Goal: Task Accomplishment & Management: Use online tool/utility

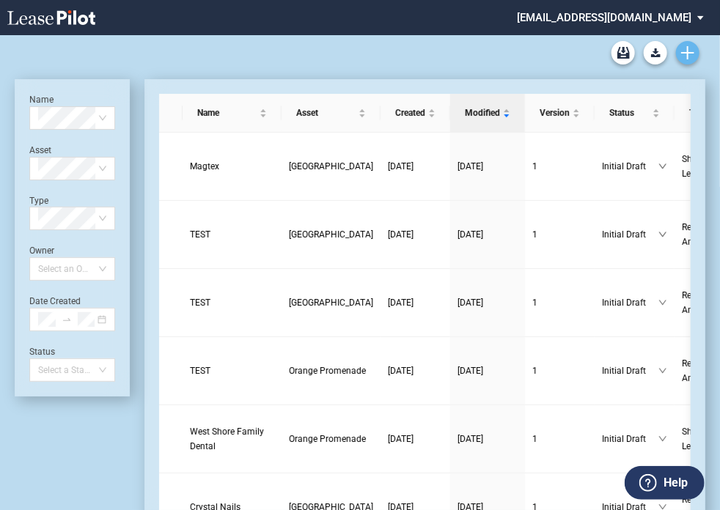
click at [693, 54] on icon "Create new document" at bounding box center [687, 52] width 13 height 13
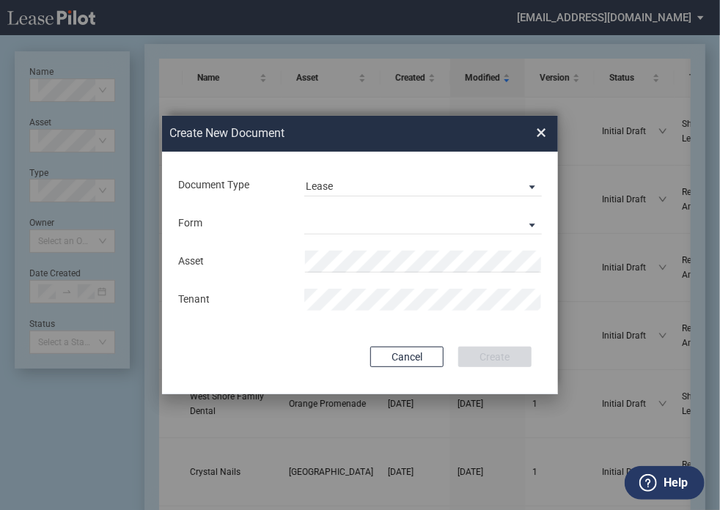
click at [386, 235] on md-input-container "Form Long Retail Lease Short Retail Lease" at bounding box center [360, 223] width 367 height 25
click at [389, 227] on md-select "Long Retail Lease Short Retail Lease" at bounding box center [423, 224] width 238 height 22
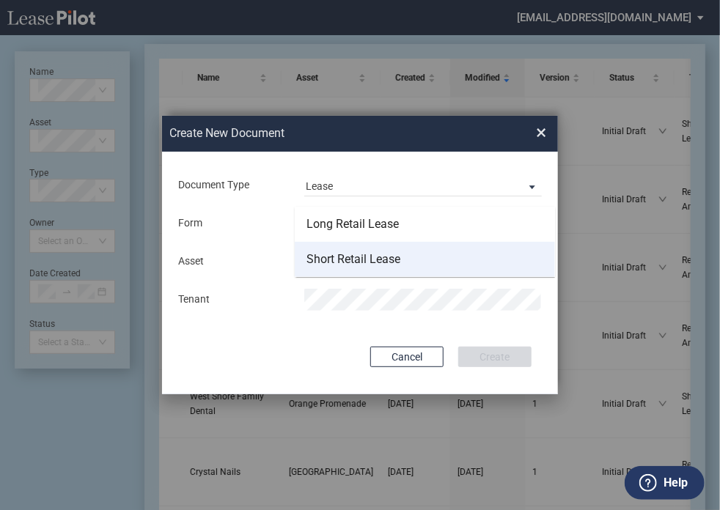
click at [393, 257] on div "Short Retail Lease" at bounding box center [354, 260] width 94 height 16
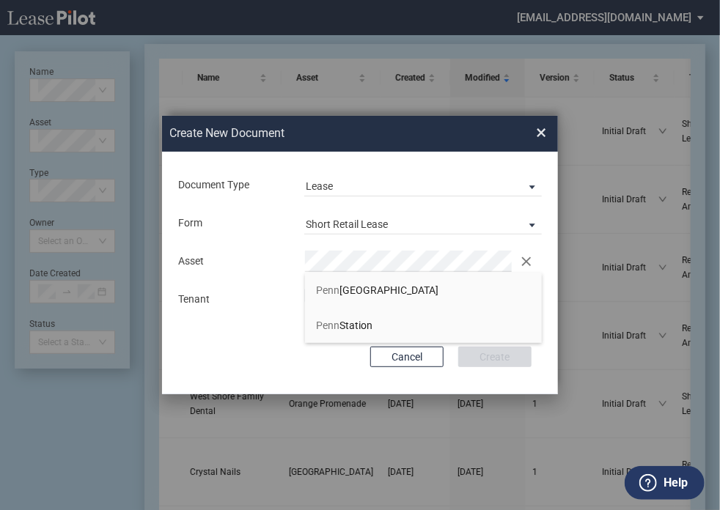
click at [334, 327] on span "Penn" at bounding box center [327, 326] width 23 height 12
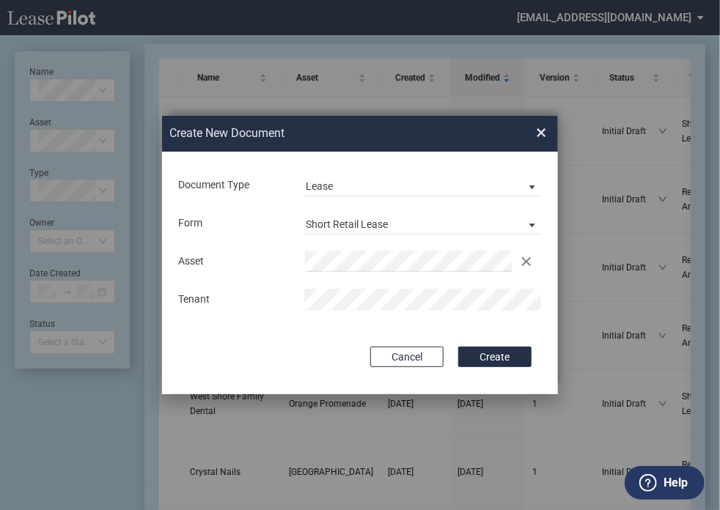
click at [317, 363] on div "Cancel Create" at bounding box center [359, 357] width 343 height 21
click at [477, 356] on button "Create" at bounding box center [494, 357] width 73 height 21
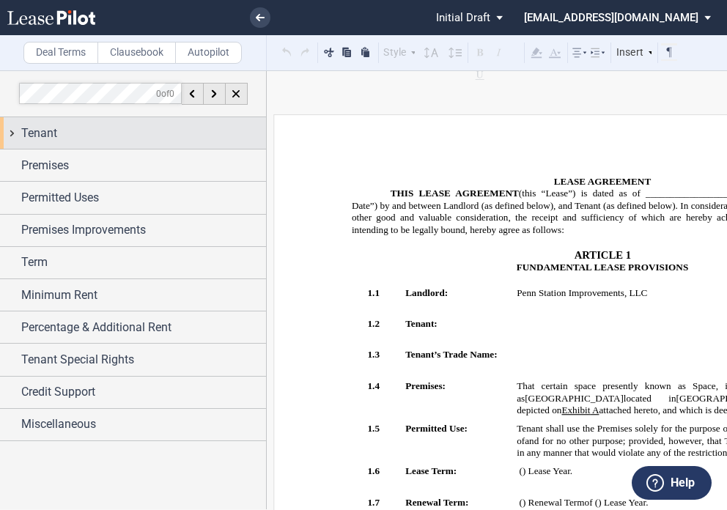
click at [62, 137] on div "Tenant" at bounding box center [143, 134] width 245 height 18
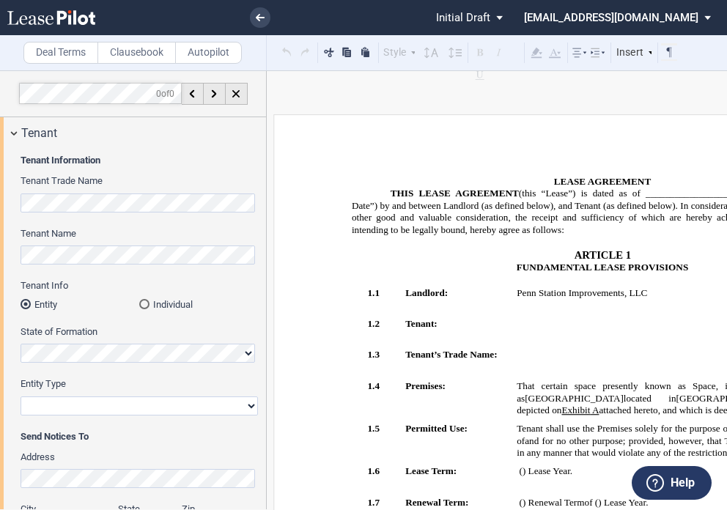
drag, startPoint x: 270, startPoint y: 189, endPoint x: 279, endPoint y: 181, distance: 11.9
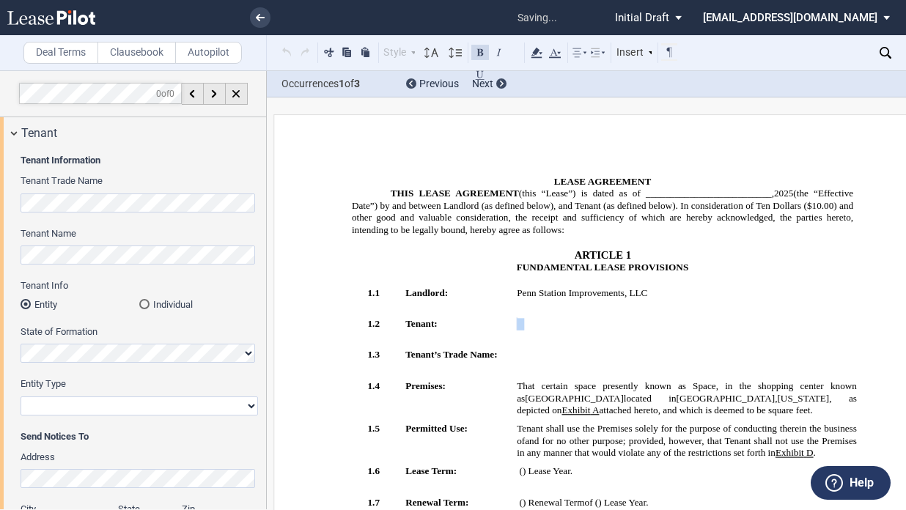
drag, startPoint x: 609, startPoint y: 315, endPoint x: 497, endPoint y: 264, distance: 122.7
click at [499, 318] on tr "!!SET_LEVEL_1!! !!Heading 2!! 1.2 Tenant: ﻿ ﻿" at bounding box center [613, 334] width 502 height 32
click at [539, 55] on icon at bounding box center [537, 53] width 18 height 18
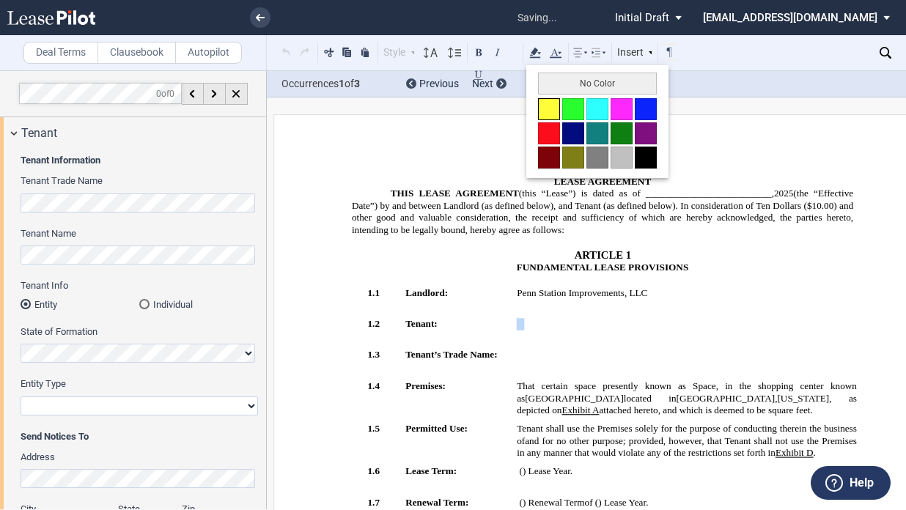
click at [554, 116] on button at bounding box center [549, 109] width 22 height 22
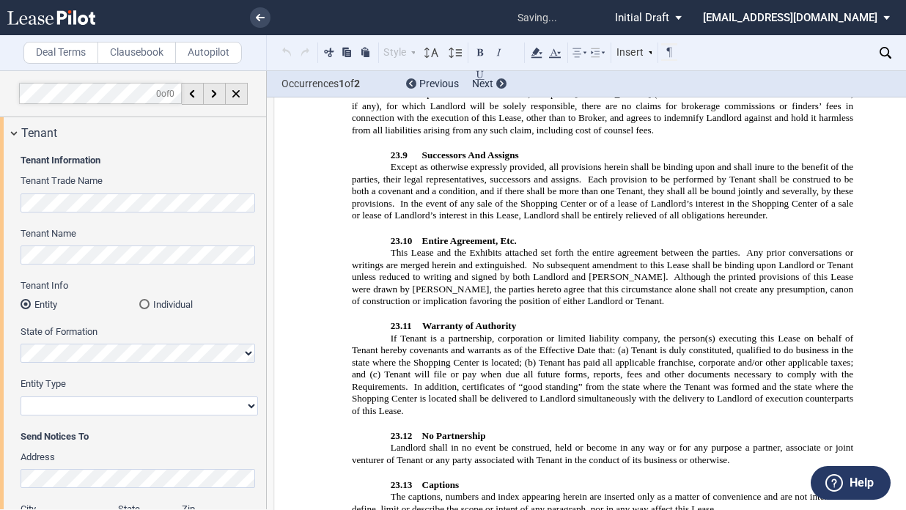
scroll to position [10765, 0]
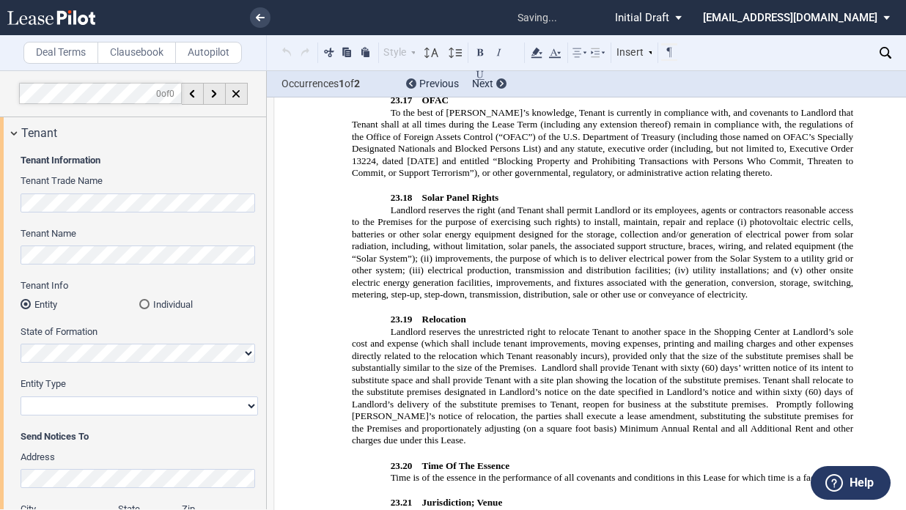
click at [144, 407] on select "Corporation Limited Liability Company General Partnership Limited Partnership O…" at bounding box center [140, 406] width 238 height 19
select select "limited liability company"
click at [21, 397] on select "Corporation Limited Liability Company General Partnership Limited Partnership O…" at bounding box center [140, 406] width 238 height 19
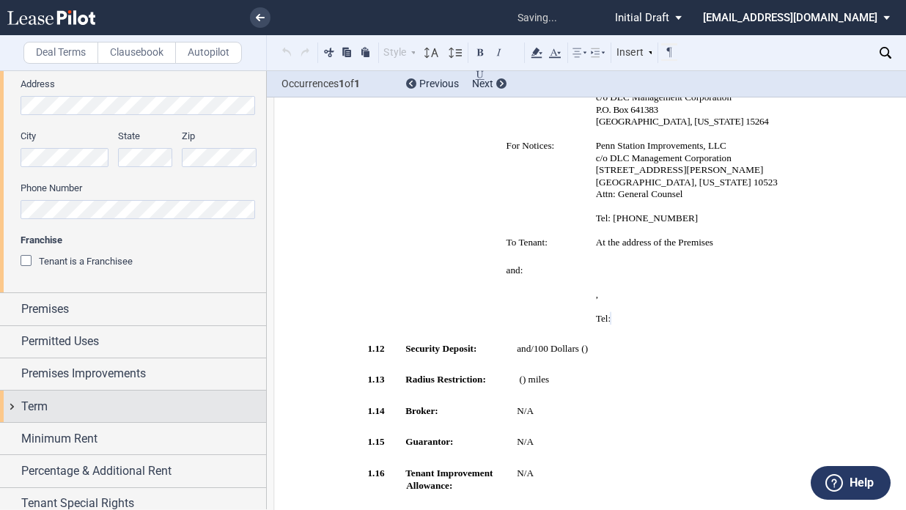
scroll to position [374, 0]
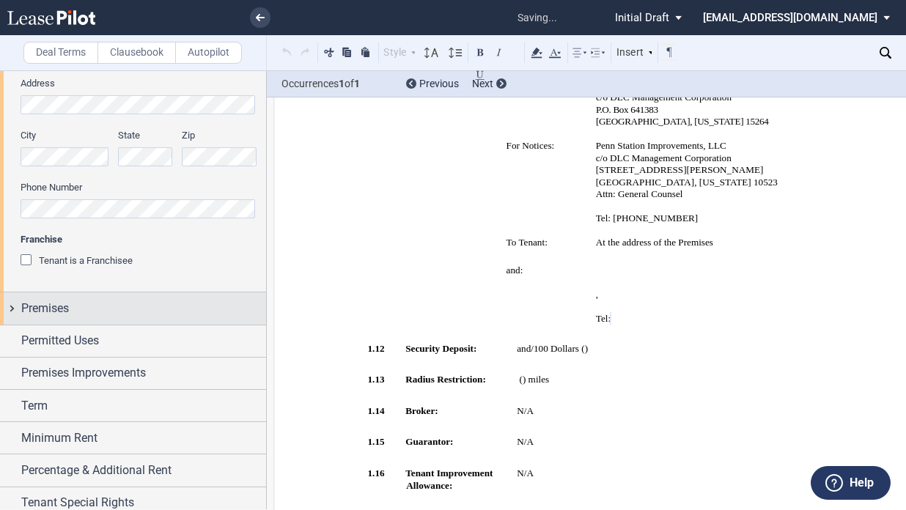
click at [38, 319] on div "Premises" at bounding box center [133, 309] width 266 height 32
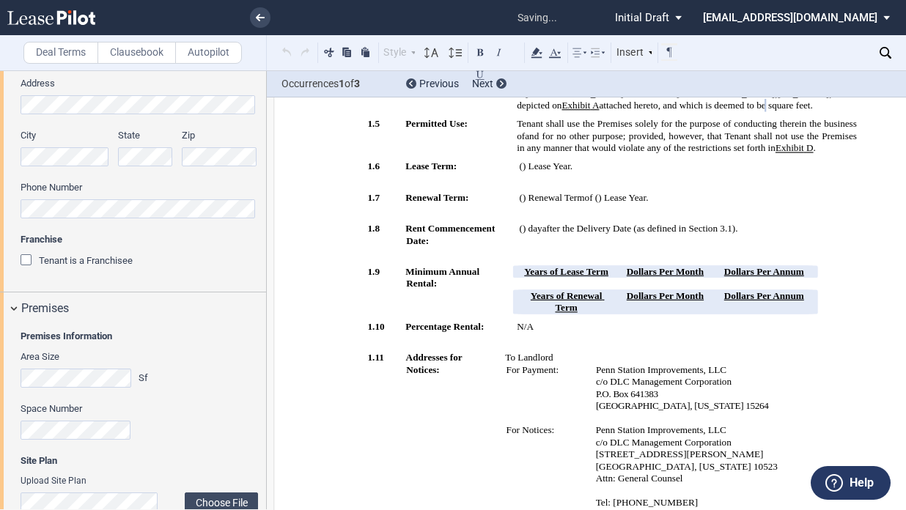
scroll to position [150, 0]
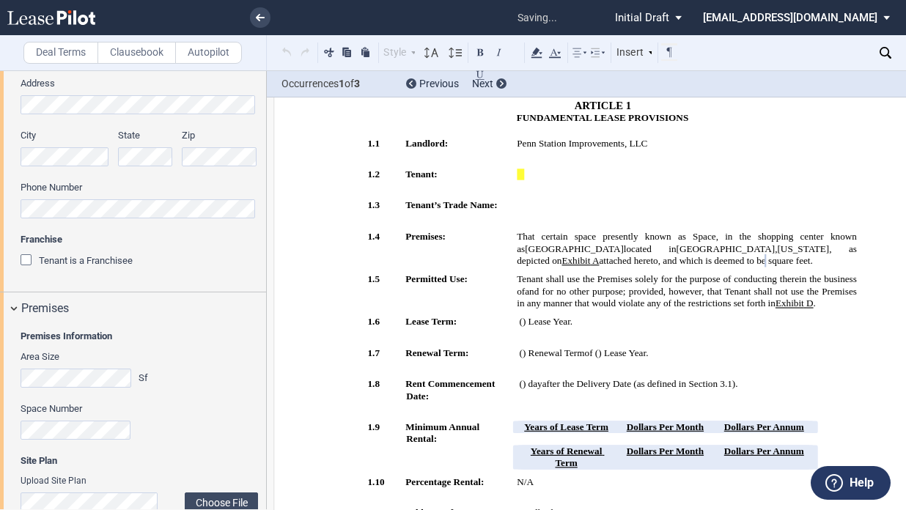
click at [87, 419] on div "Space Number" at bounding box center [140, 421] width 238 height 37
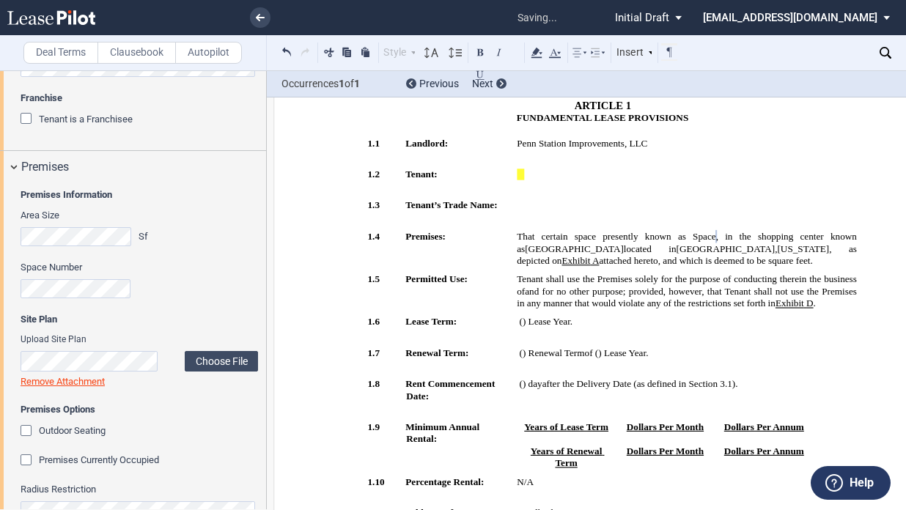
scroll to position [521, 0]
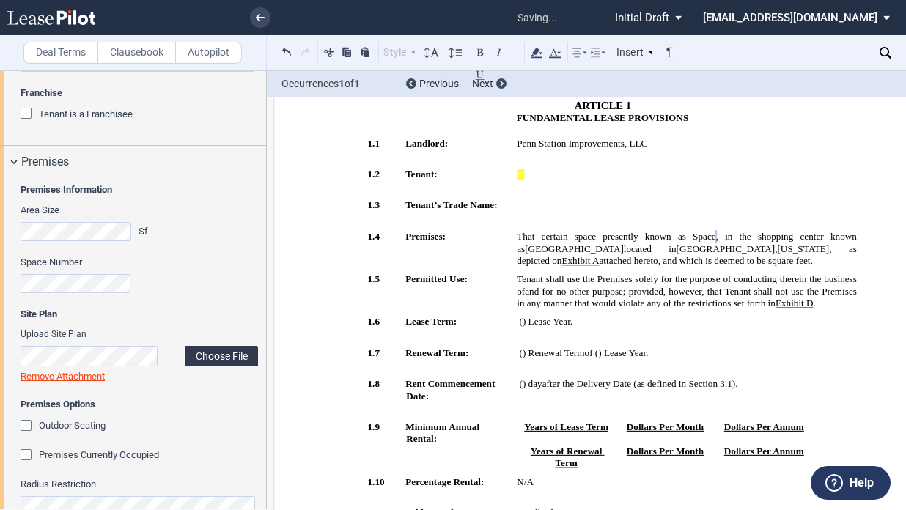
click at [221, 354] on label "Choose File" at bounding box center [221, 356] width 73 height 21
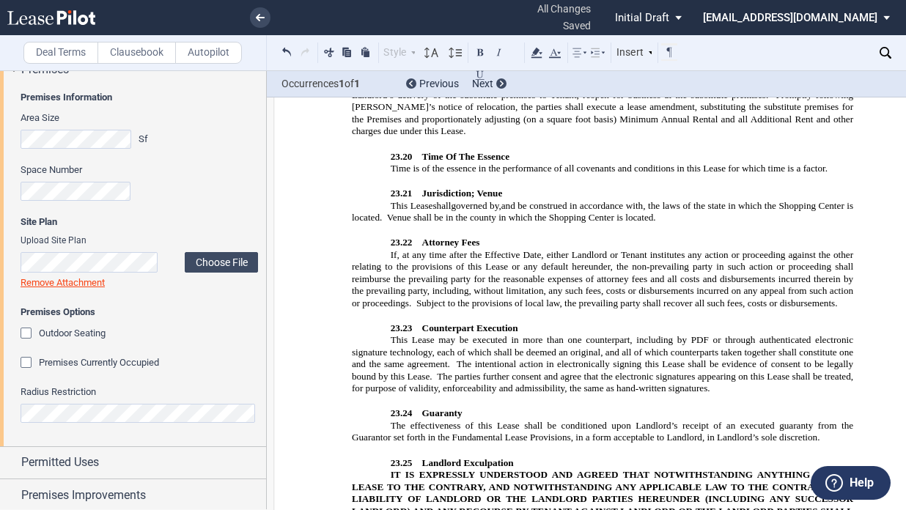
scroll to position [667, 0]
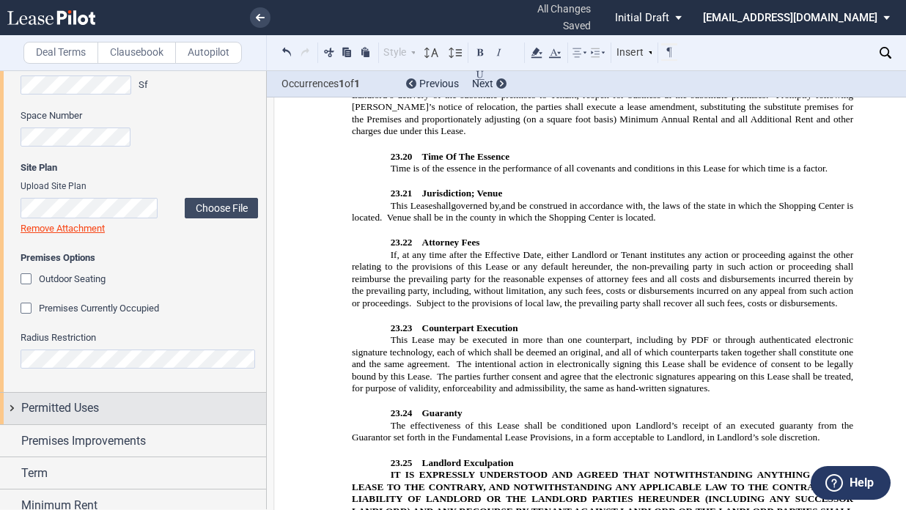
click at [91, 408] on span "Permitted Uses" at bounding box center [60, 409] width 78 height 18
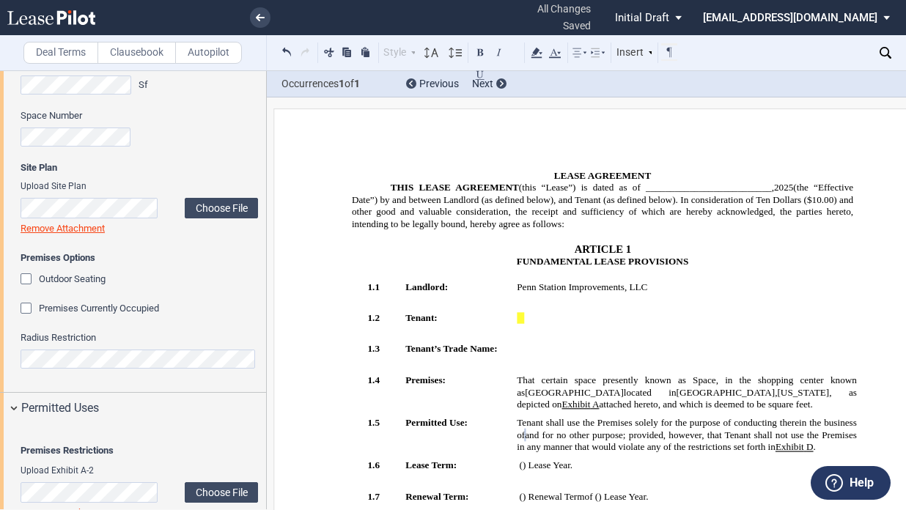
scroll to position [0, 0]
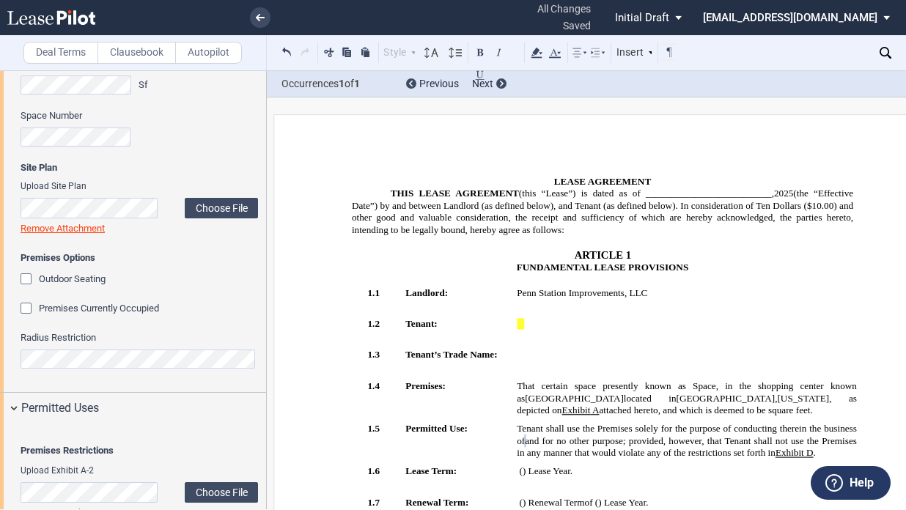
click at [405, 254] on h1 "ARTICLE 1 ﻿ FUNDAMENTAL LEASE PROVISIONS" at bounding box center [603, 261] width 502 height 25
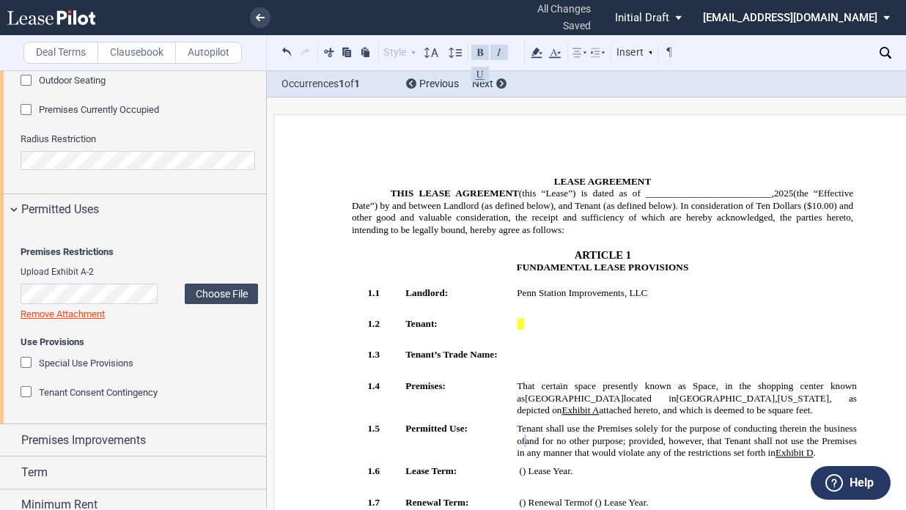
scroll to position [961, 0]
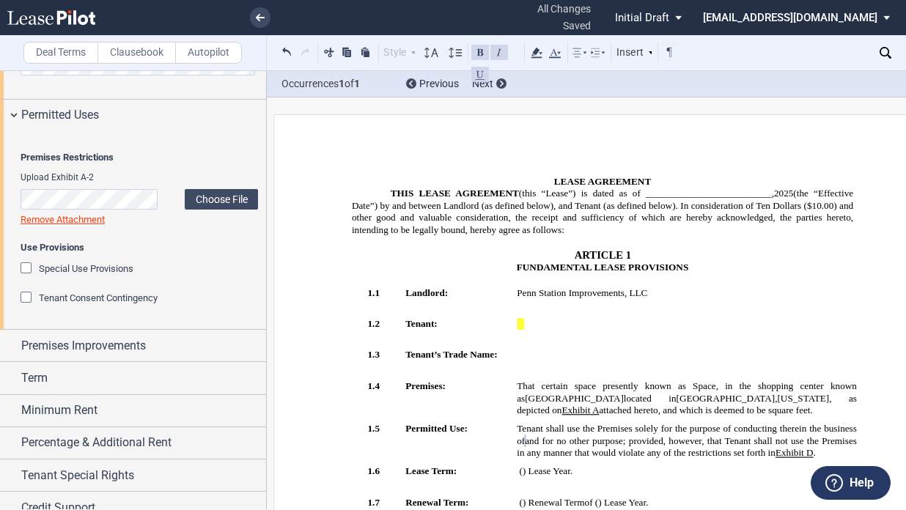
click at [26, 277] on div "Special Use Provisions" at bounding box center [28, 270] width 15 height 15
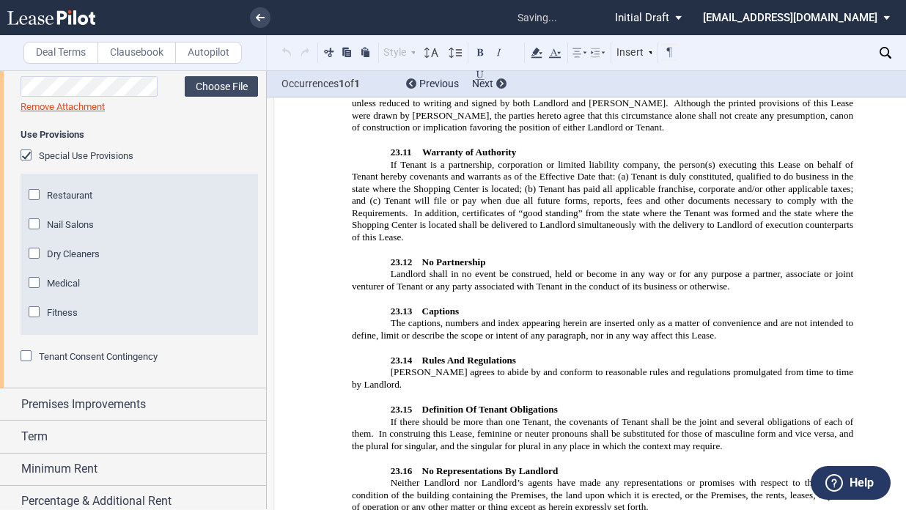
scroll to position [1107, 0]
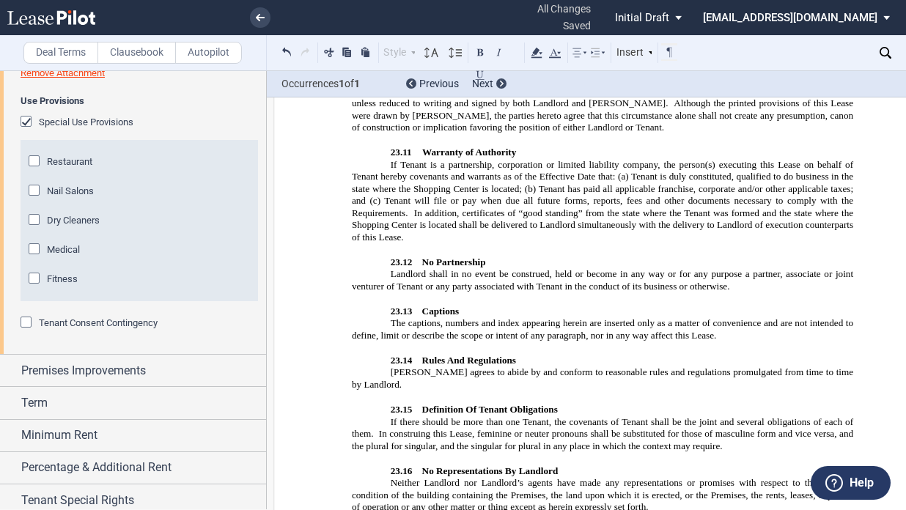
click at [26, 131] on div "Special Use Provisions" at bounding box center [28, 123] width 15 height 15
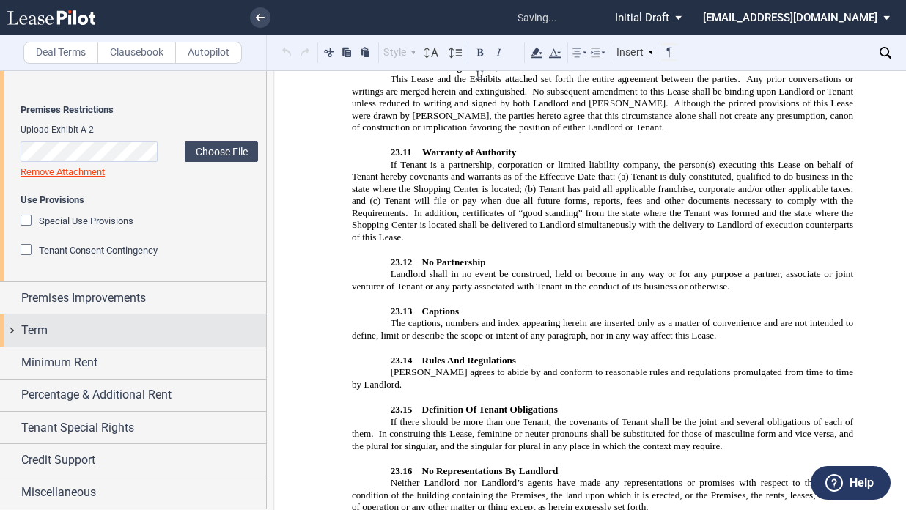
click at [76, 323] on div "Term" at bounding box center [143, 331] width 245 height 18
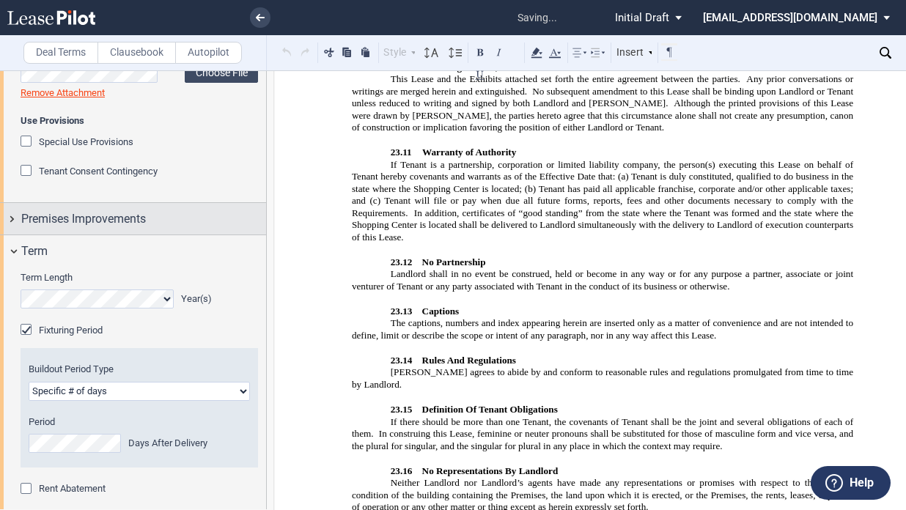
click at [79, 228] on span "Premises Improvements" at bounding box center [83, 219] width 125 height 18
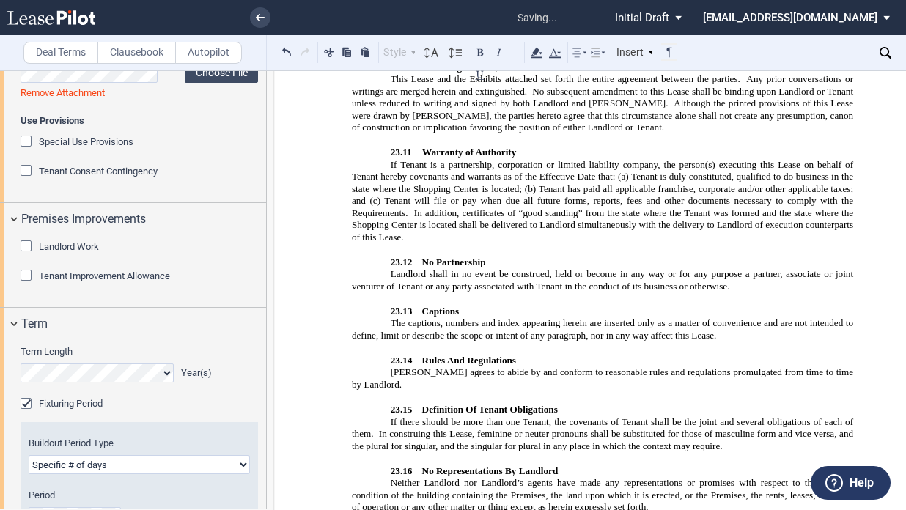
click at [29, 255] on div "Landlord Work" at bounding box center [28, 248] width 15 height 15
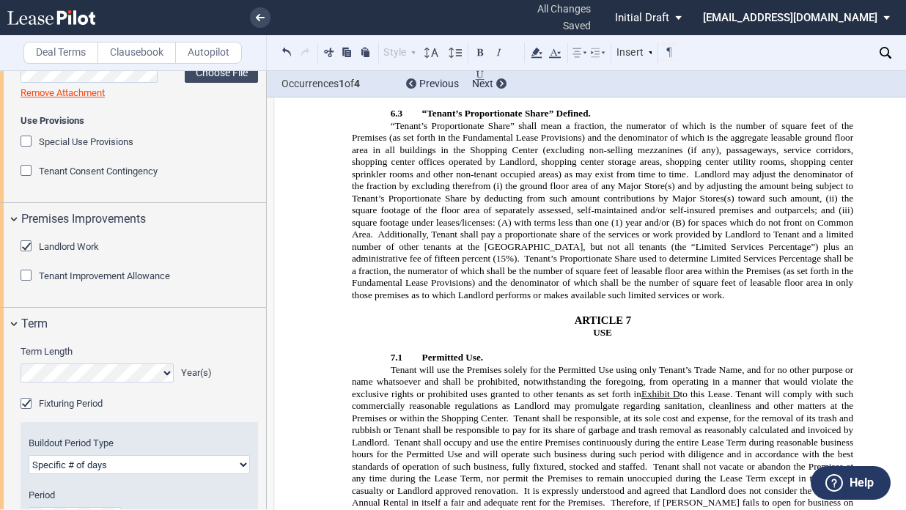
scroll to position [4180, 0]
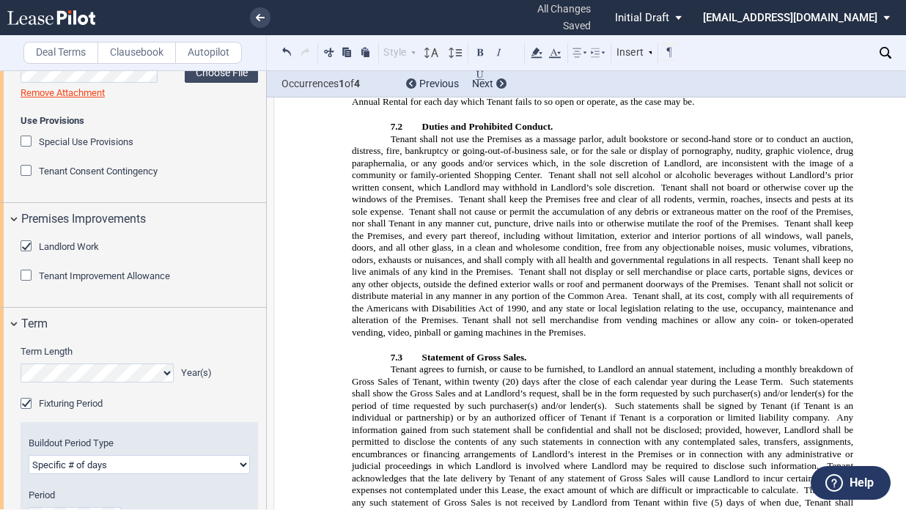
click at [26, 150] on div "Special Use Provisions" at bounding box center [28, 143] width 15 height 15
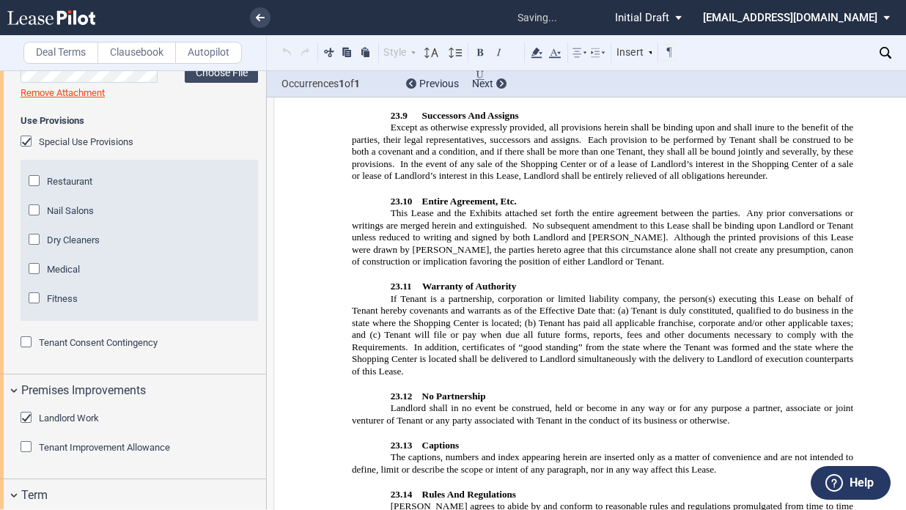
scroll to position [10486, 0]
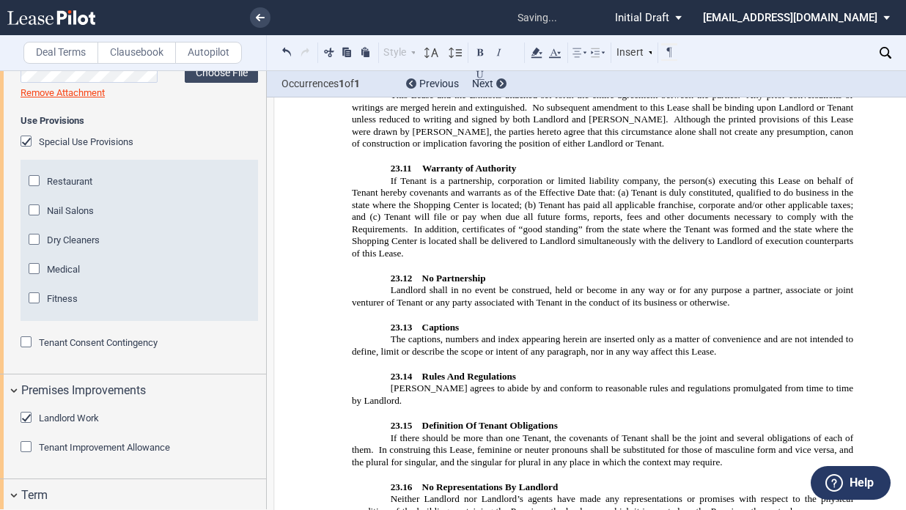
click at [27, 150] on div "Special Use Provisions" at bounding box center [28, 143] width 15 height 15
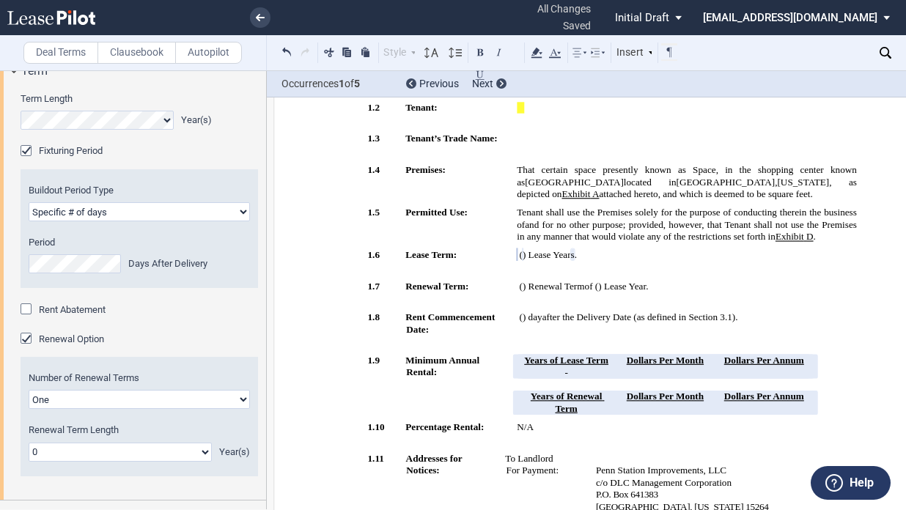
scroll to position [1307, 0]
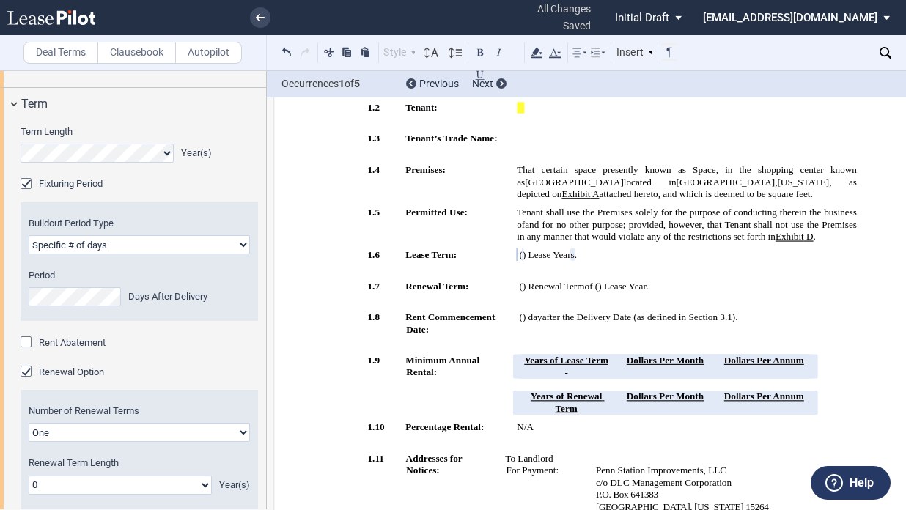
click at [161, 254] on select "Earlier of days/opening Specific # of days" at bounding box center [139, 244] width 221 height 19
select select "earlier of days"
click at [29, 254] on select "Earlier of days/opening Specific # of days" at bounding box center [139, 244] width 221 height 19
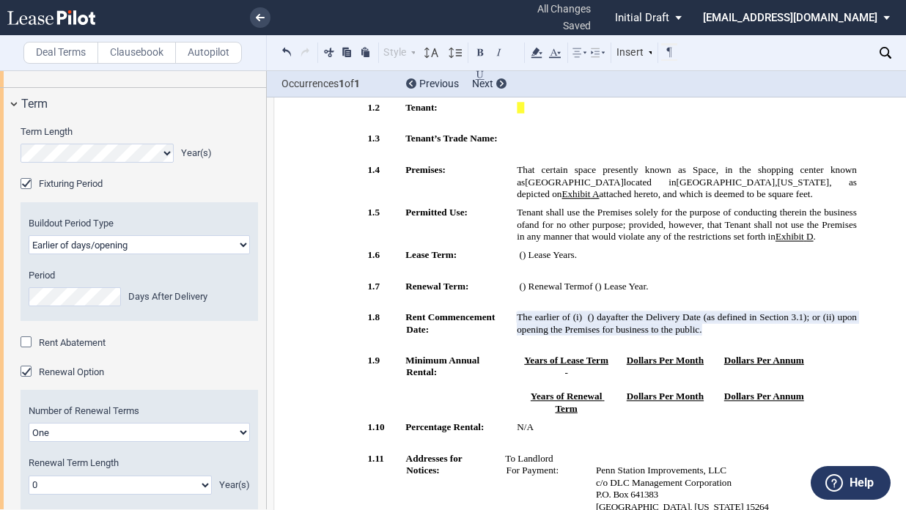
click at [97, 321] on div "Buildout Period Type Earlier of days/opening Specific # of days Period Days Aft…" at bounding box center [140, 261] width 238 height 119
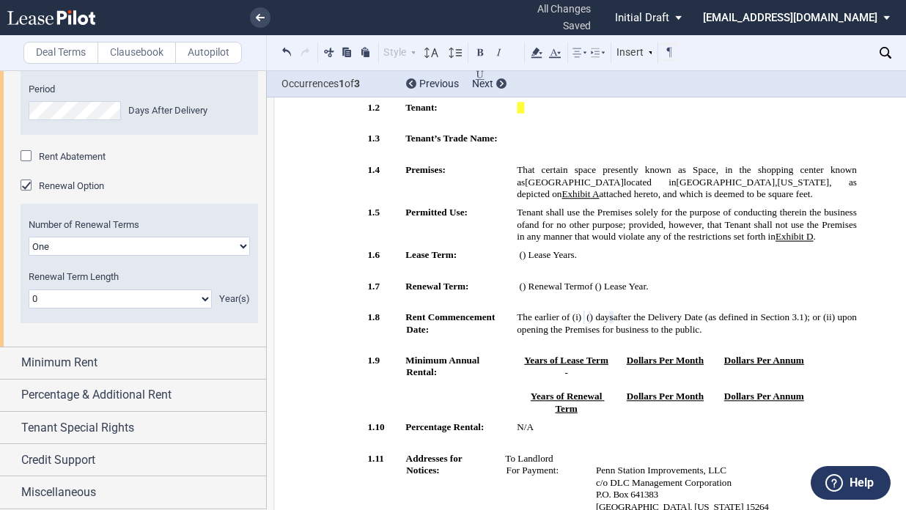
scroll to position [1527, 0]
click at [103, 309] on select "0 1 2 3 4 5 6 7 8 9 10 11 12 13 14 15 16 17 18 19 20" at bounding box center [120, 299] width 183 height 19
select select "number:5"
click at [29, 309] on select "0 1 2 3 4 5 6 7 8 9 10 11 12 13 14 15 16 17 18 19 20" at bounding box center [120, 299] width 183 height 19
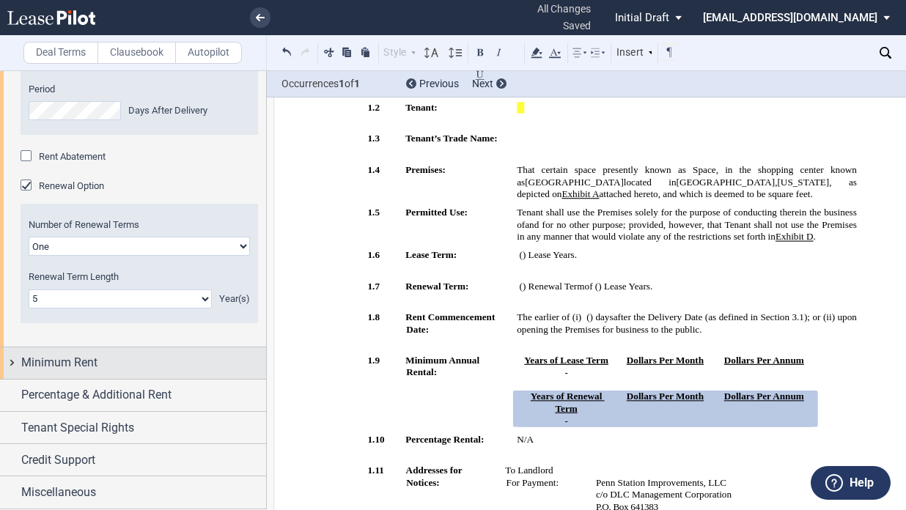
click at [82, 372] on span "Minimum Rent" at bounding box center [59, 363] width 76 height 18
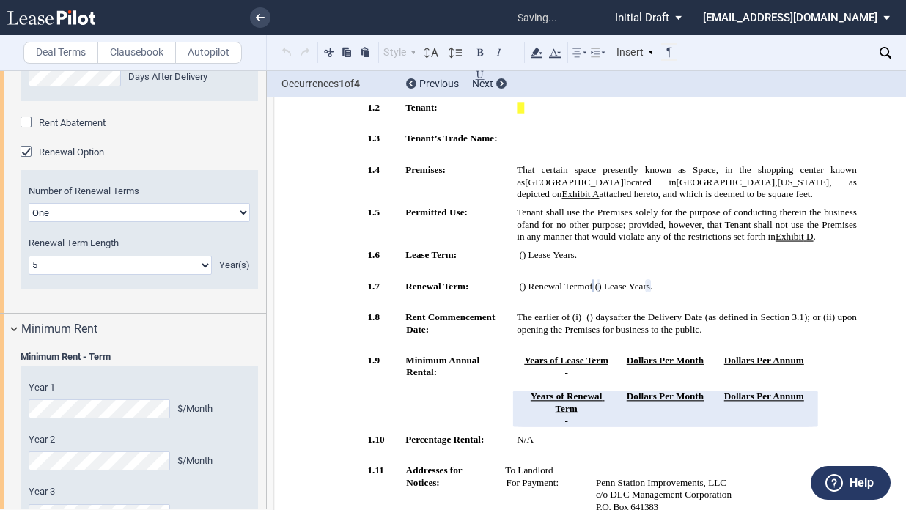
scroll to position [1747, 0]
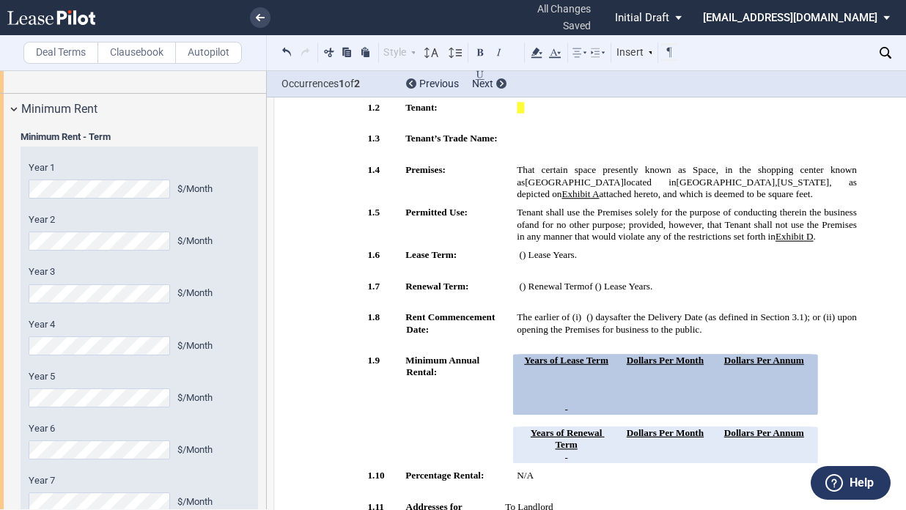
click at [74, 441] on div "Year 1 $/Month Year 2 $/Month Year 3 $/Month Year 4 $/Month Year 5 $/Month Year…" at bounding box center [139, 414] width 221 height 507
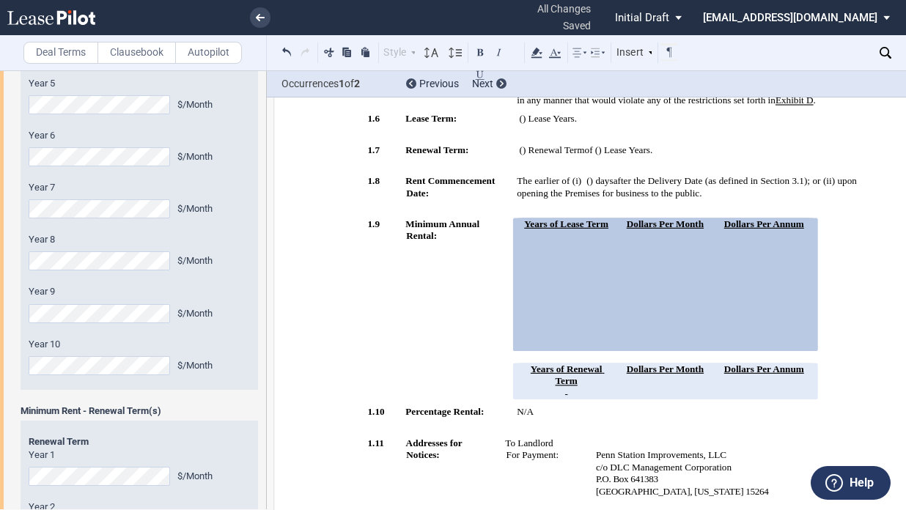
scroll to position [2474, 0]
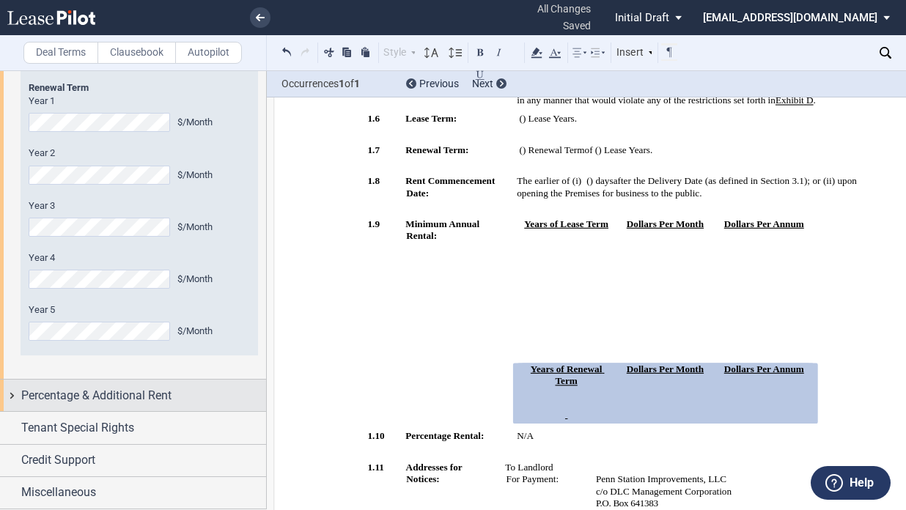
click at [98, 407] on div "Percentage & Additional Rent" at bounding box center [133, 396] width 266 height 32
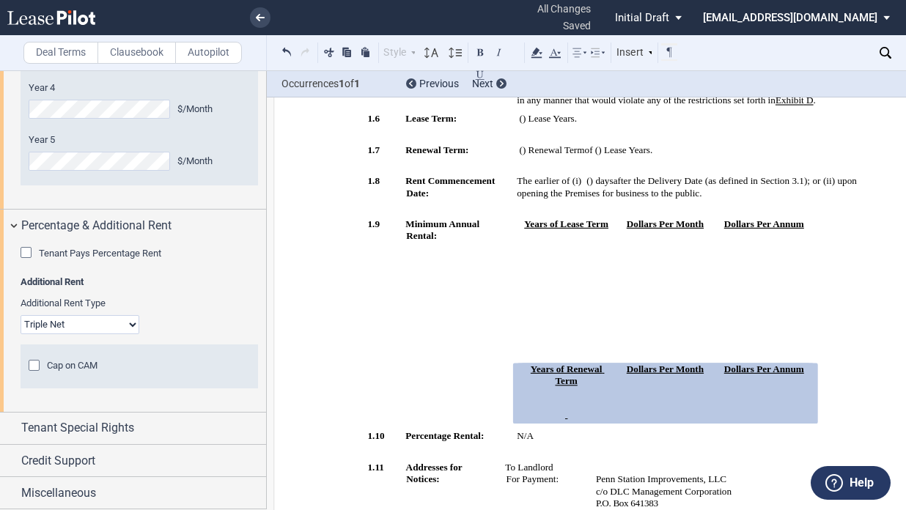
scroll to position [2621, 0]
click at [35, 375] on div "Cap on CAM" at bounding box center [36, 367] width 15 height 15
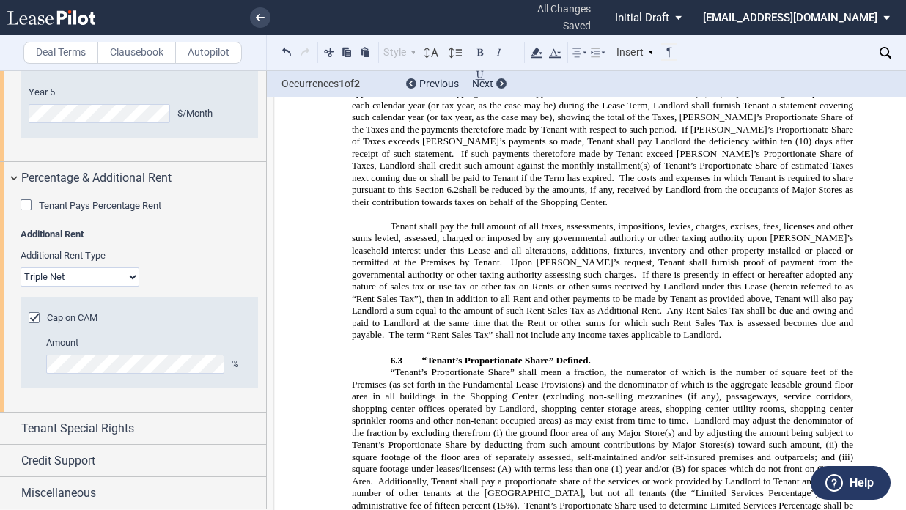
scroll to position [2693, 0]
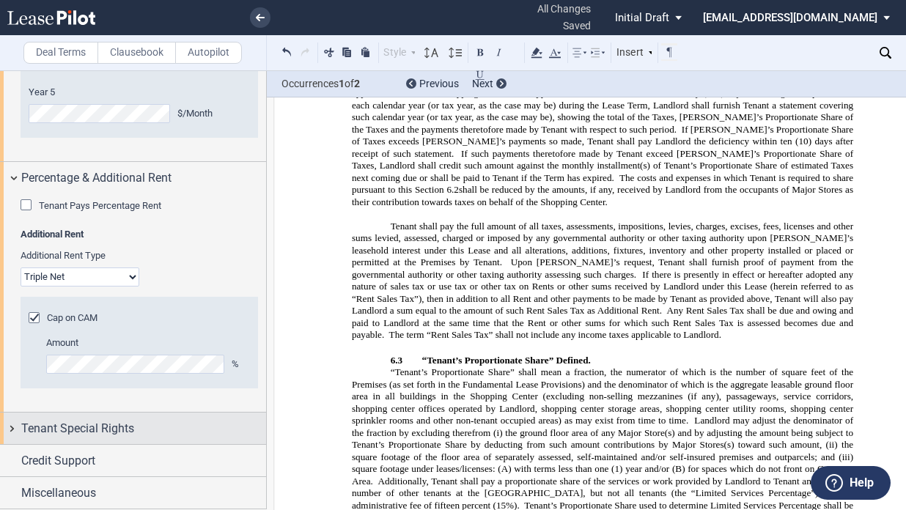
click at [103, 416] on div "Tenant Special Rights" at bounding box center [133, 429] width 266 height 32
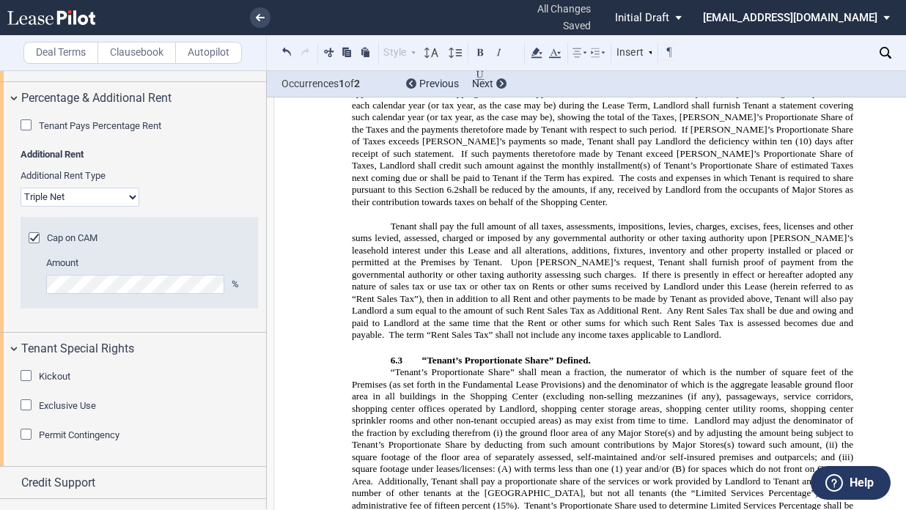
scroll to position [2795, 0]
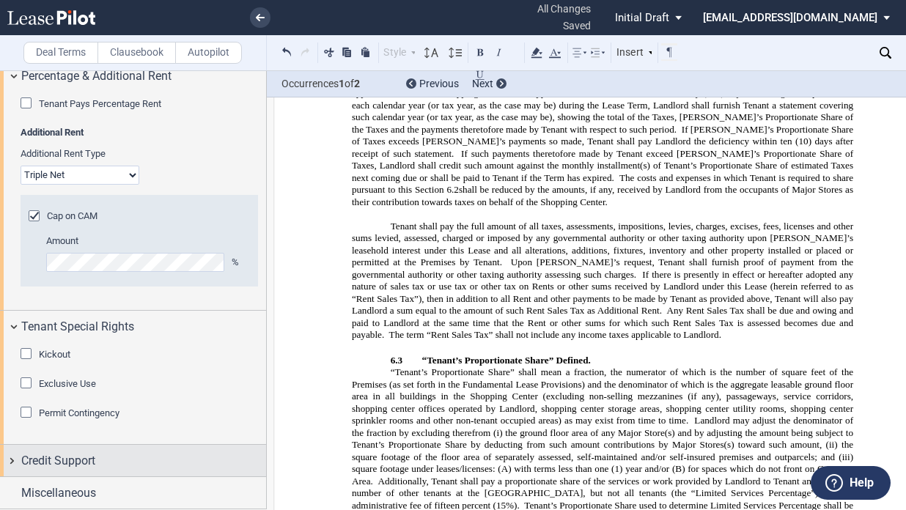
click at [103, 458] on div "Credit Support" at bounding box center [143, 461] width 245 height 18
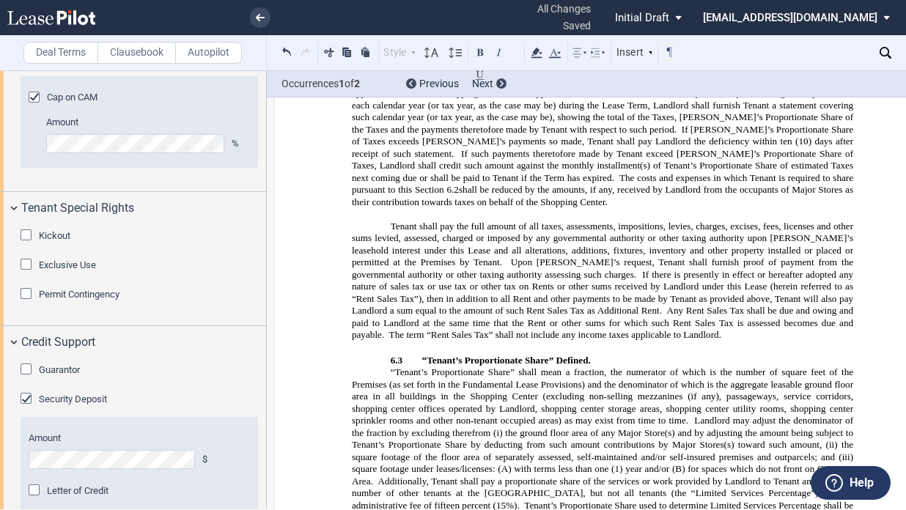
scroll to position [2973, 0]
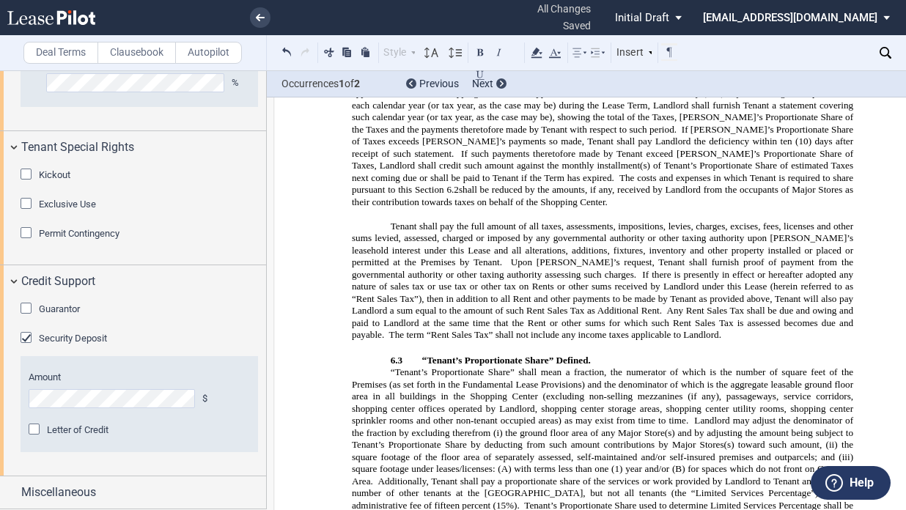
click at [27, 308] on div "Guarantor" at bounding box center [28, 310] width 15 height 15
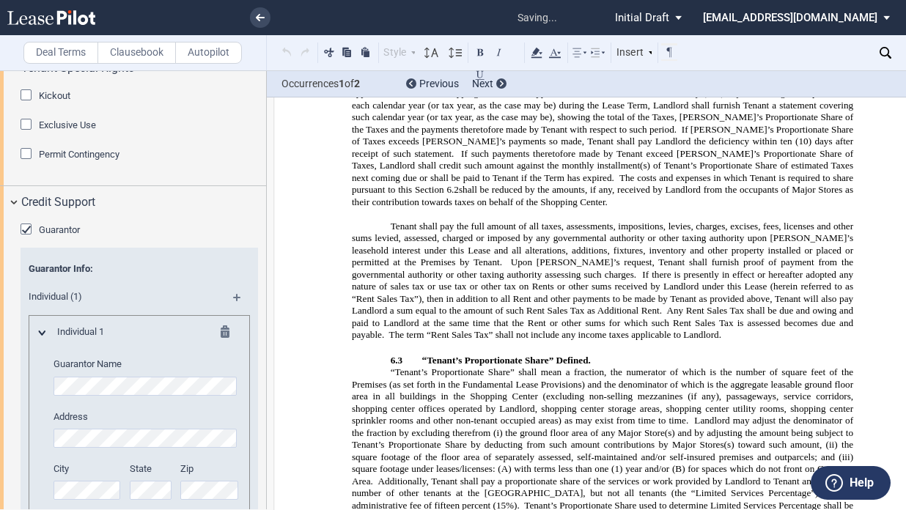
scroll to position [884, 0]
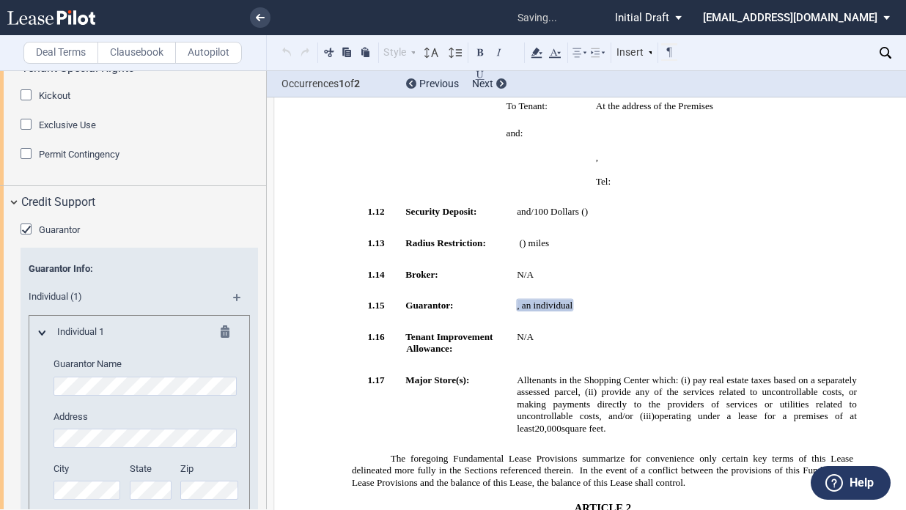
click at [236, 315] on div "Individual (1)" at bounding box center [140, 299] width 238 height 32
click at [235, 312] on md-icon at bounding box center [243, 303] width 20 height 18
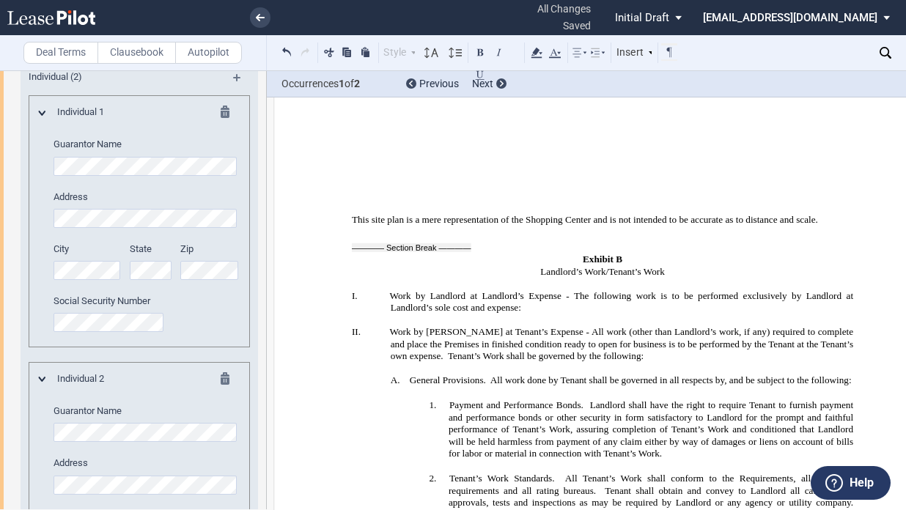
scroll to position [12988, 0]
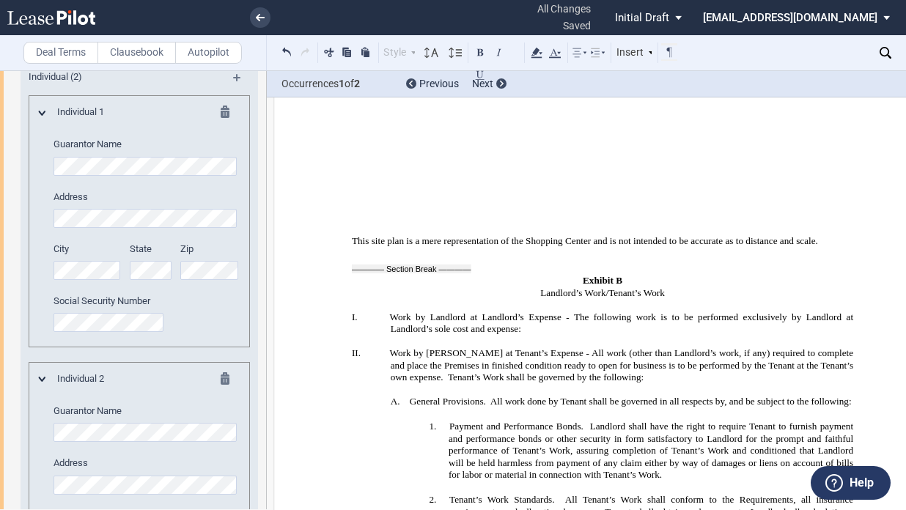
click at [92, 295] on div "City" at bounding box center [87, 269] width 84 height 52
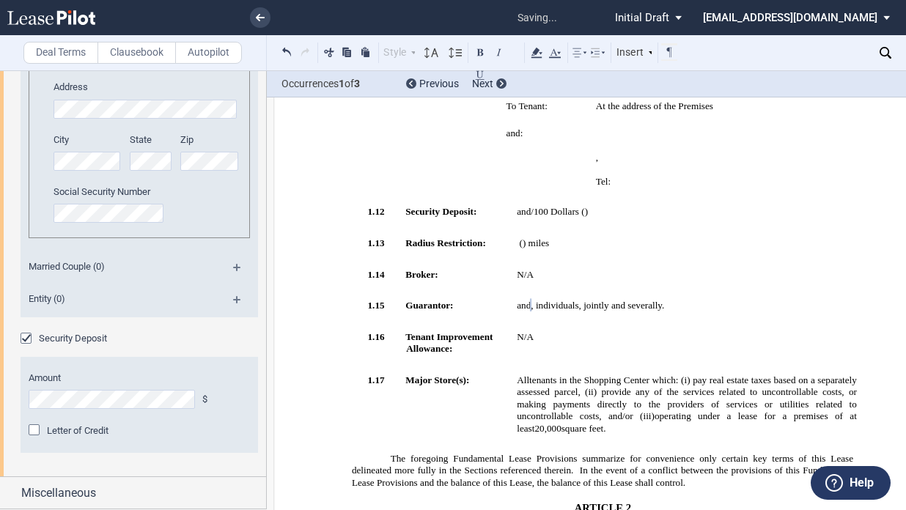
scroll to position [3649, 0]
click at [47, 412] on div "Amount $ Letter of Credit" at bounding box center [140, 405] width 238 height 96
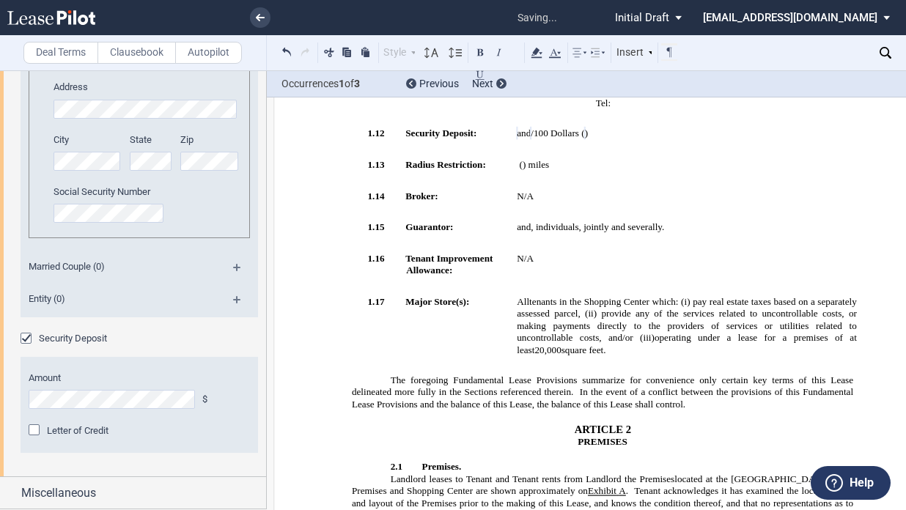
scroll to position [957, 0]
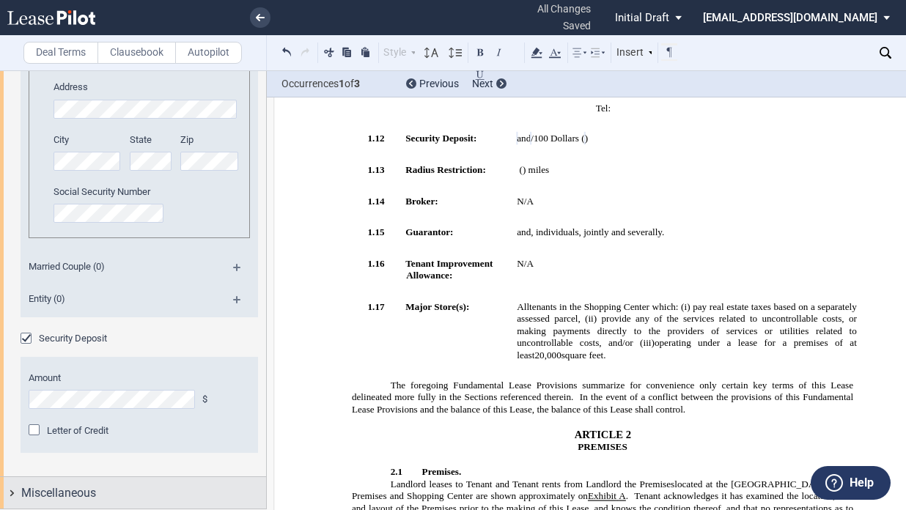
click at [186, 491] on div "Miscellaneous" at bounding box center [143, 494] width 245 height 18
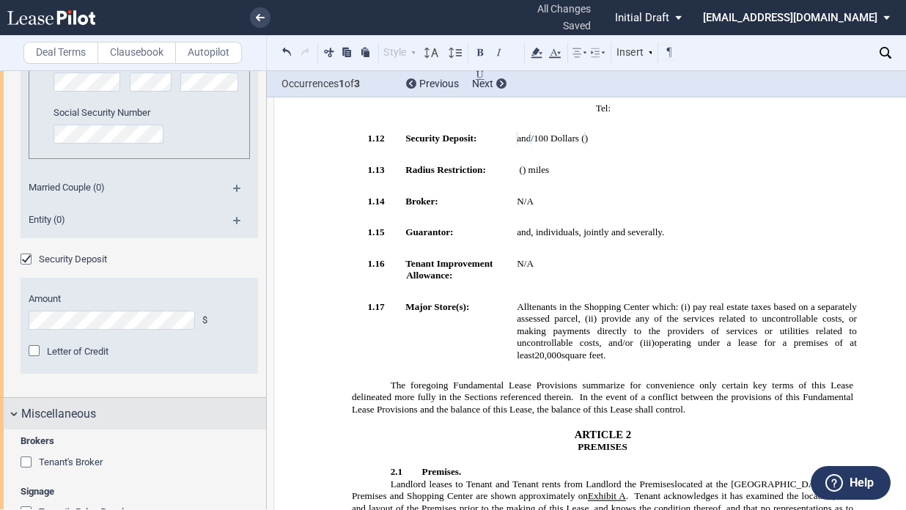
click at [91, 430] on div "Miscellaneous" at bounding box center [133, 414] width 266 height 32
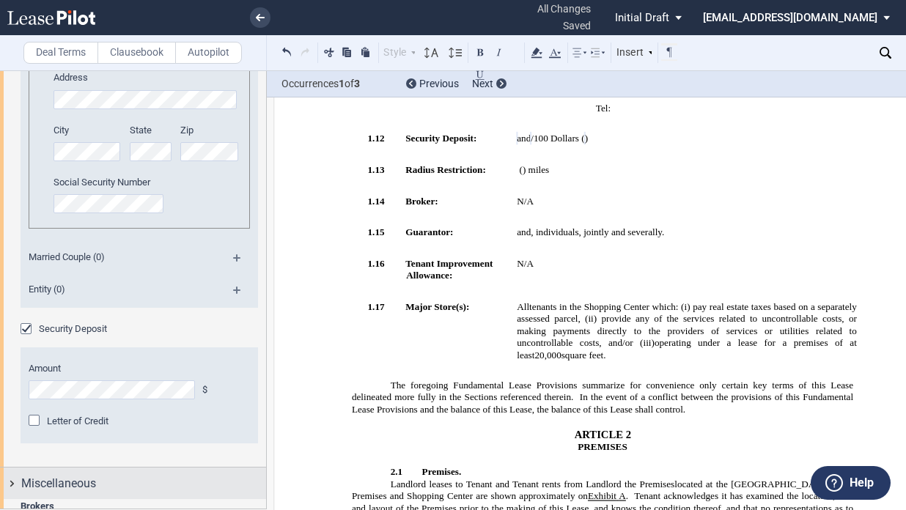
scroll to position [3649, 0]
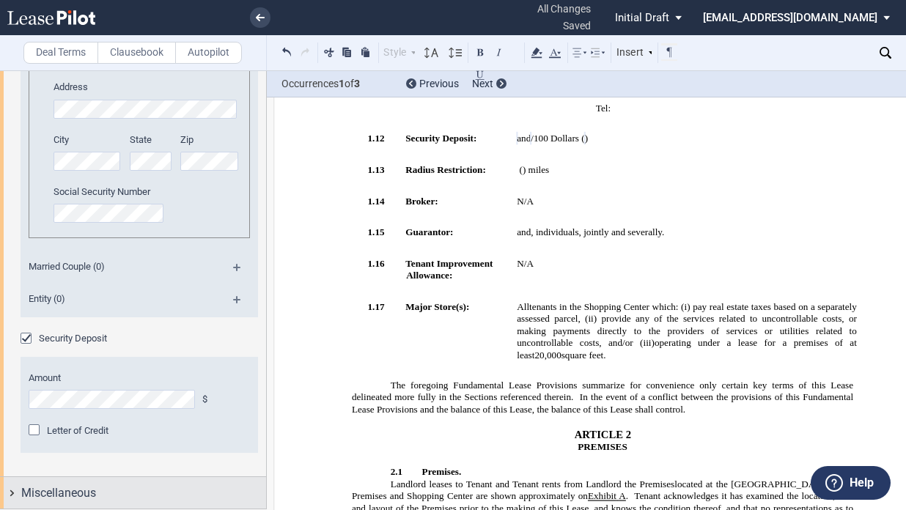
click at [71, 501] on span "Miscellaneous" at bounding box center [58, 494] width 75 height 18
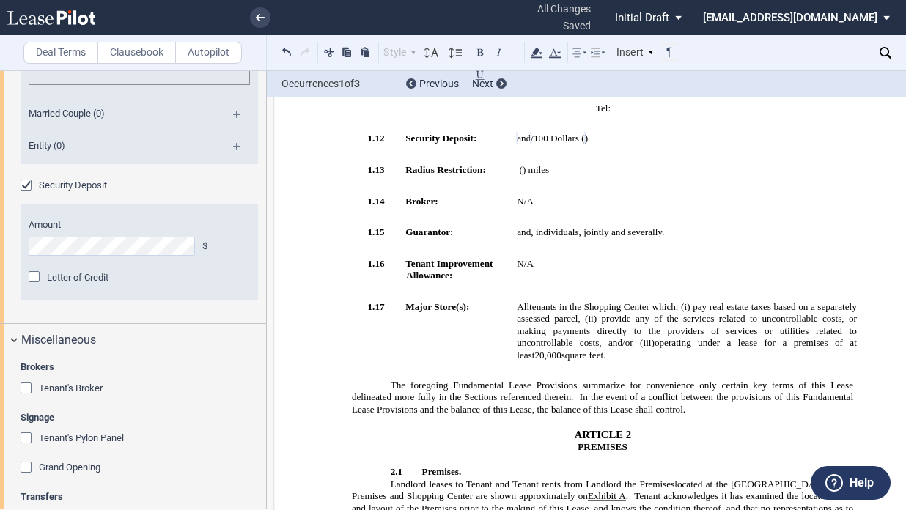
scroll to position [3933, 0]
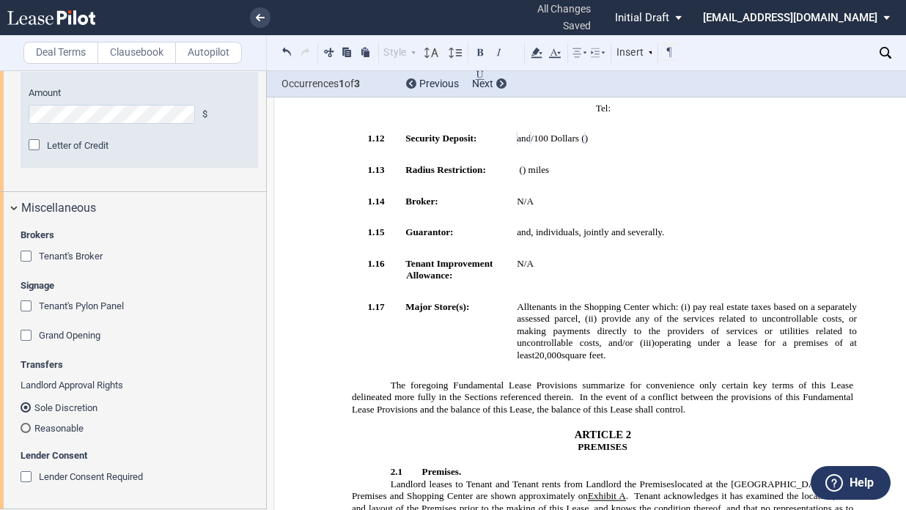
click at [29, 257] on div "Tenant's Broker" at bounding box center [28, 258] width 15 height 15
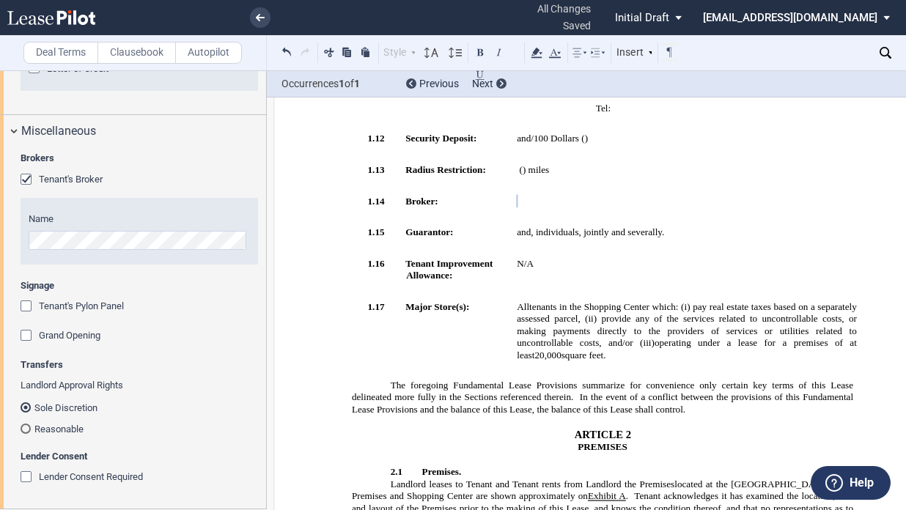
scroll to position [4011, 0]
click at [40, 428] on md-radio-button "Reasonable" at bounding box center [140, 428] width 238 height 13
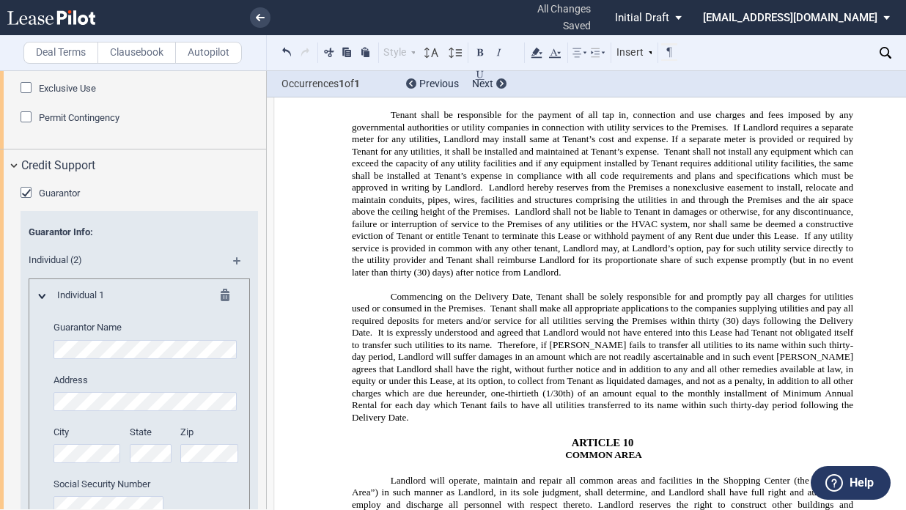
scroll to position [2984, 0]
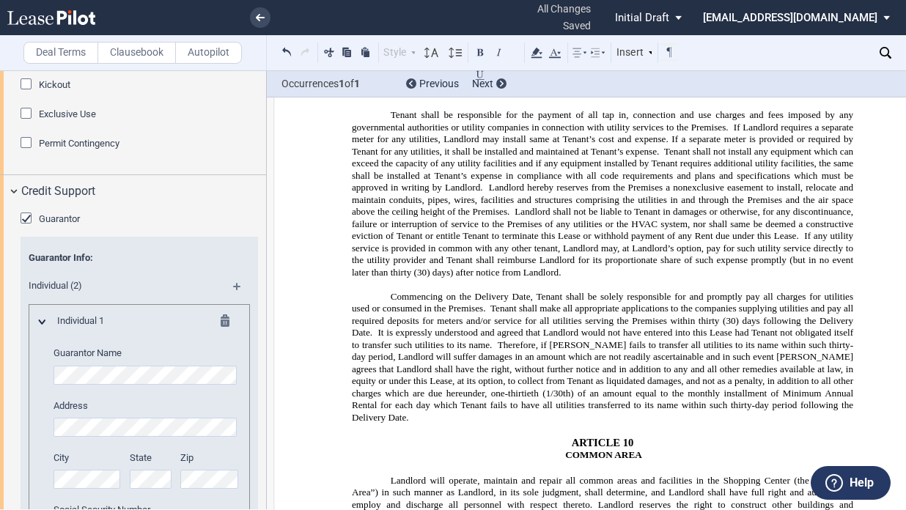
click at [21, 122] on div "Exclusive Use" at bounding box center [28, 115] width 15 height 15
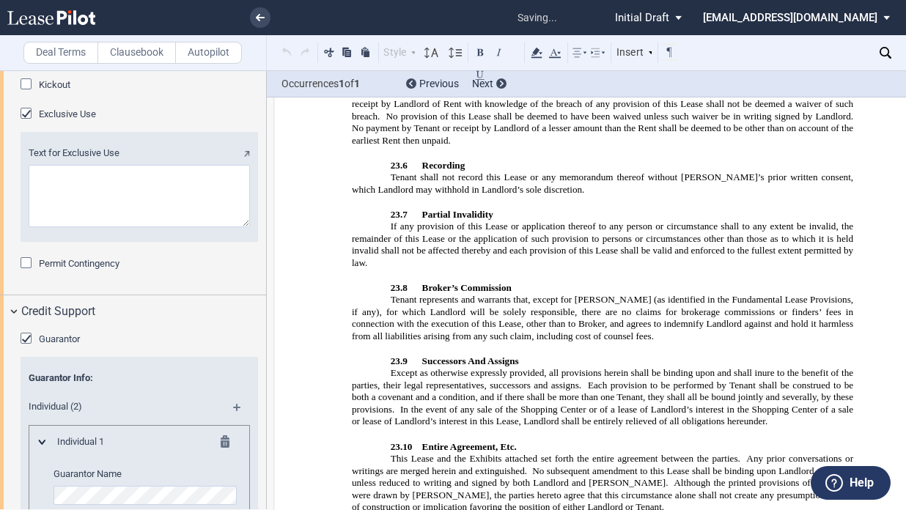
scroll to position [10620, 0]
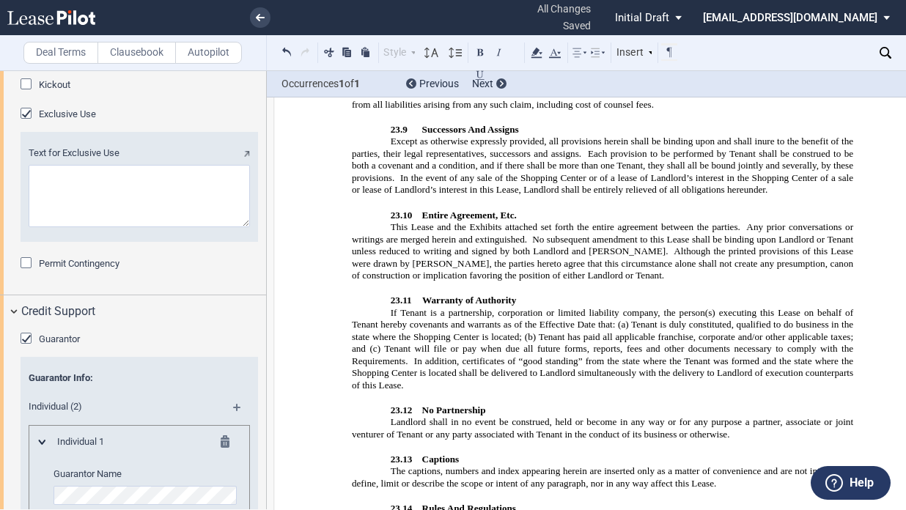
click at [85, 227] on textarea "Text for Exclusive Use" at bounding box center [139, 196] width 221 height 62
type textarea "hair braiding"
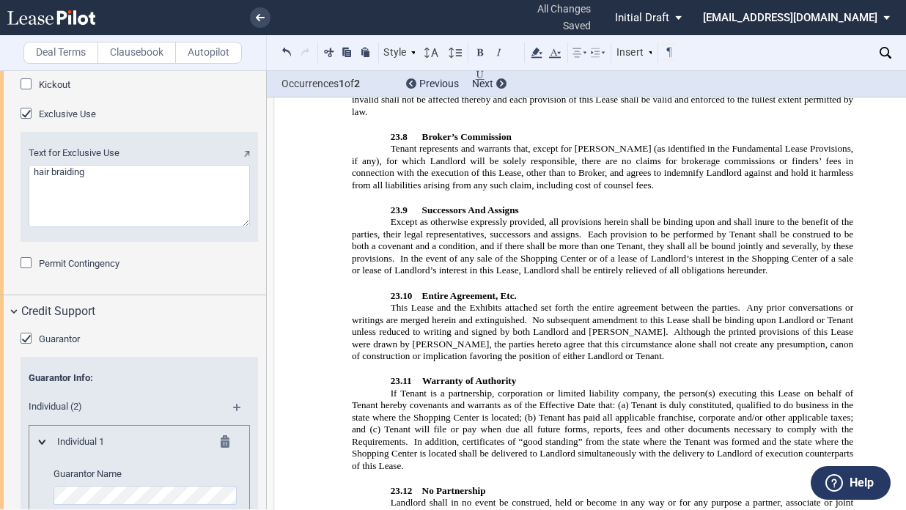
scroll to position [10473, 0]
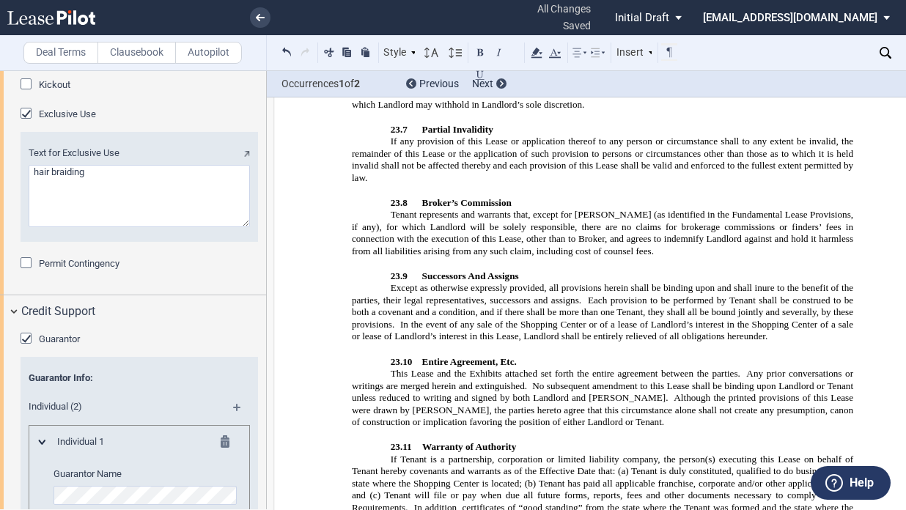
drag, startPoint x: 439, startPoint y: 280, endPoint x: 576, endPoint y: 282, distance: 137.1
drag, startPoint x: 631, startPoint y: 300, endPoint x: 695, endPoint y: 296, distance: 64.7
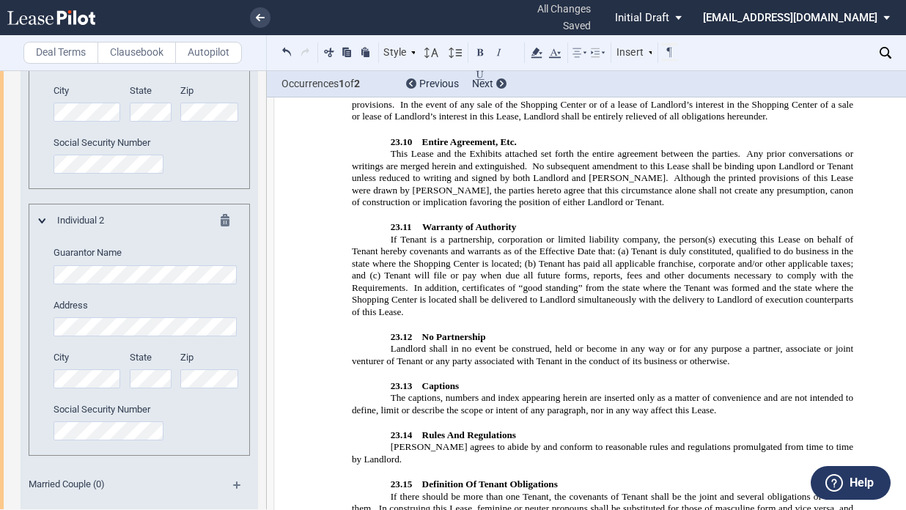
scroll to position [3471, 0]
click at [40, 133] on div "Individual 1 Guarantor Name Address City State Zip" at bounding box center [139, 62] width 201 height 227
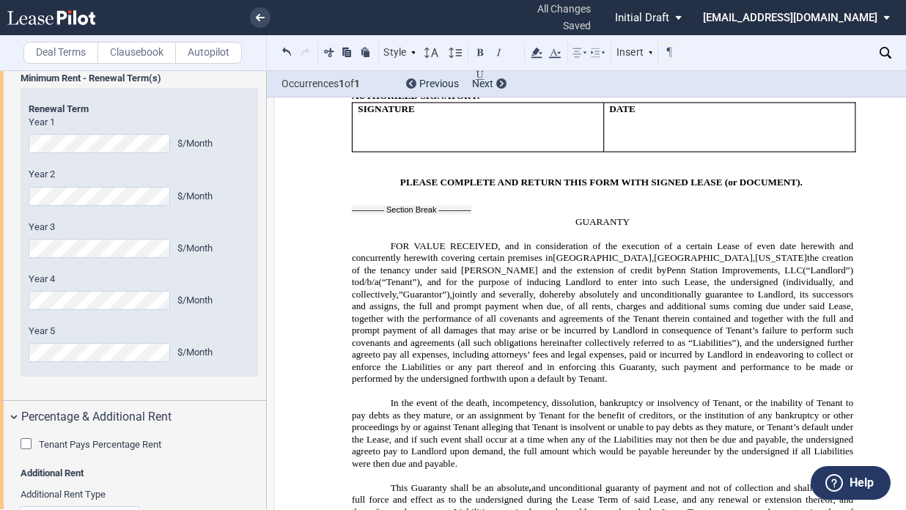
scroll to position [2392, 0]
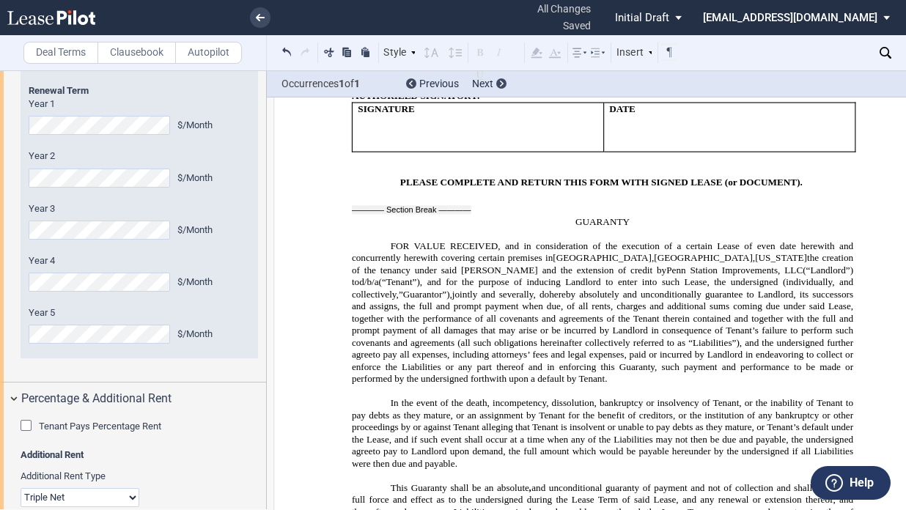
click at [23, 359] on div "Renewal Term Renewal Term No. 1 Year 1 $/Month Year 2 $/Month Year 3 $/Month Ye…" at bounding box center [140, 214] width 238 height 289
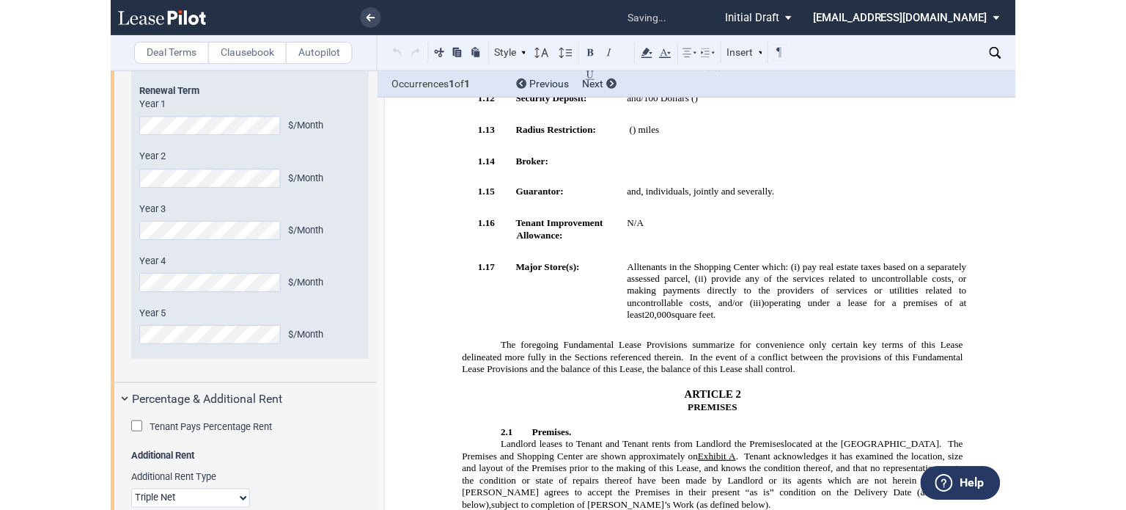
scroll to position [479, 0]
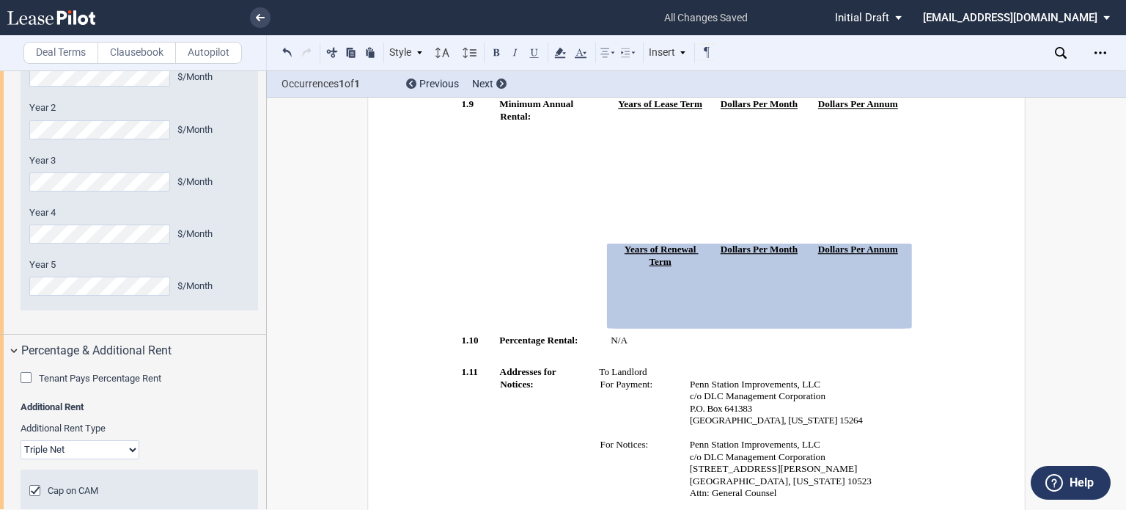
scroll to position [2465, 0]
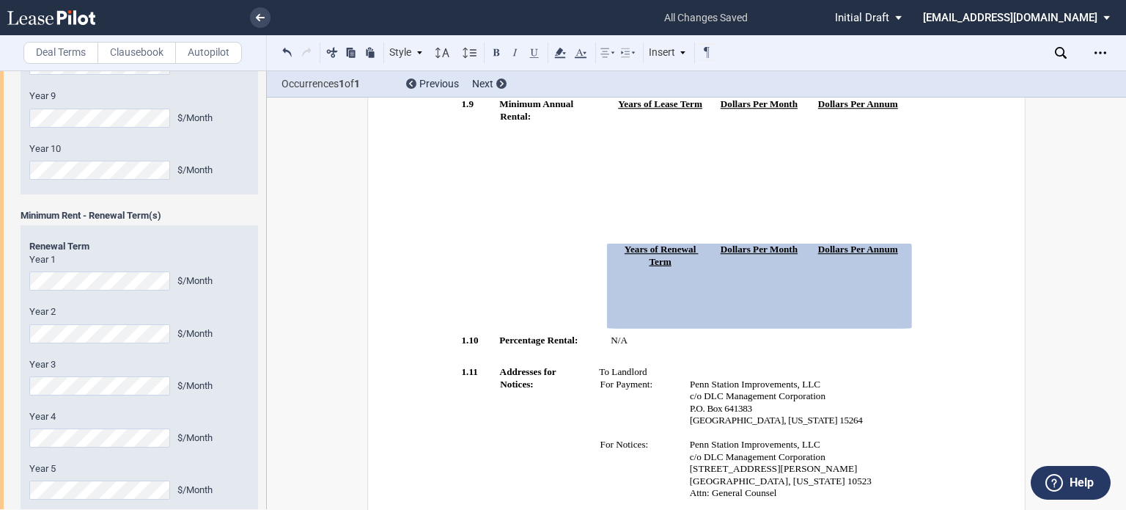
scroll to position [1952, 0]
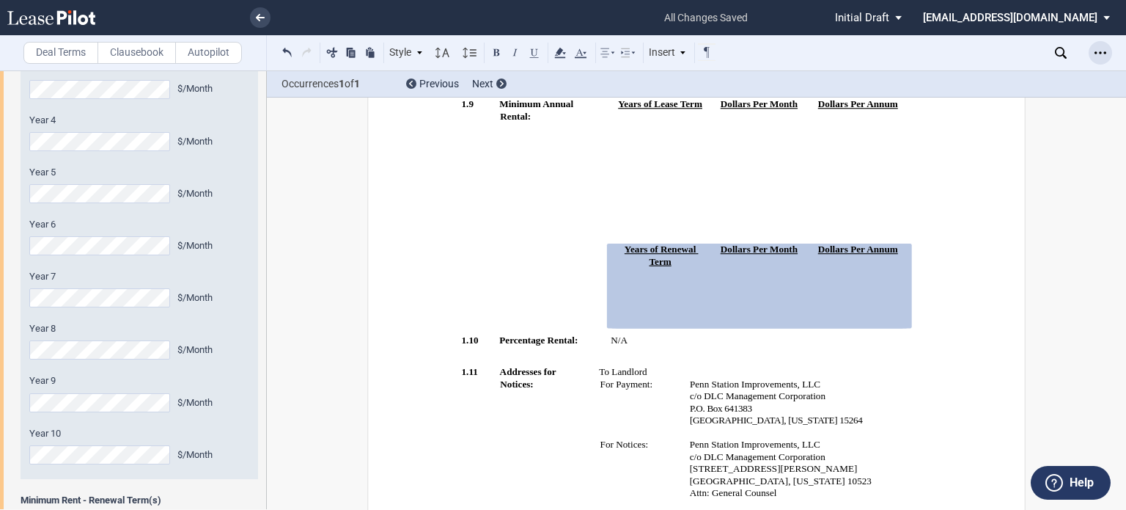
click at [727, 56] on icon "Open Lease options menu" at bounding box center [1101, 53] width 12 height 12
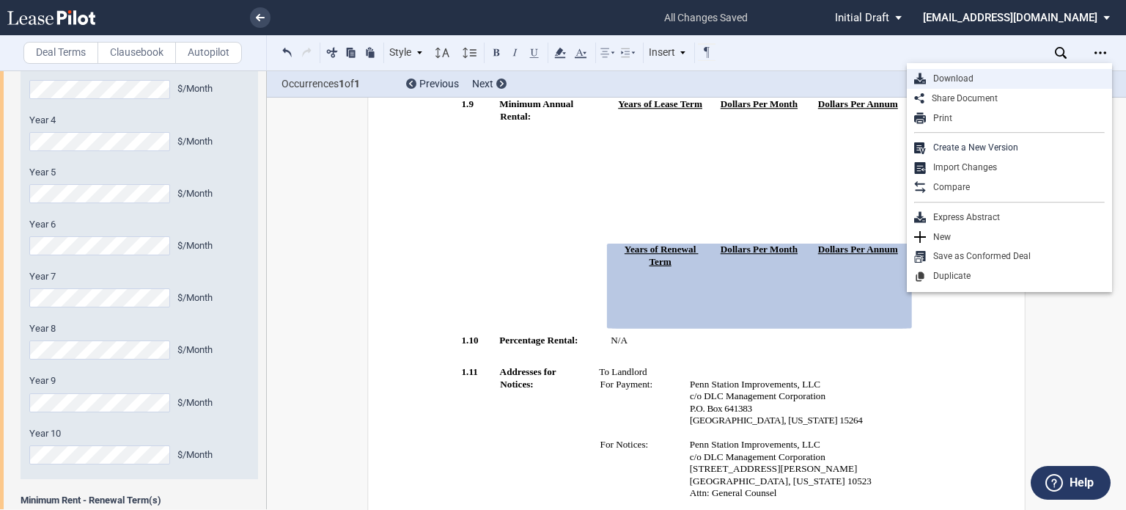
click at [727, 85] on div "Download" at bounding box center [1009, 79] width 205 height 20
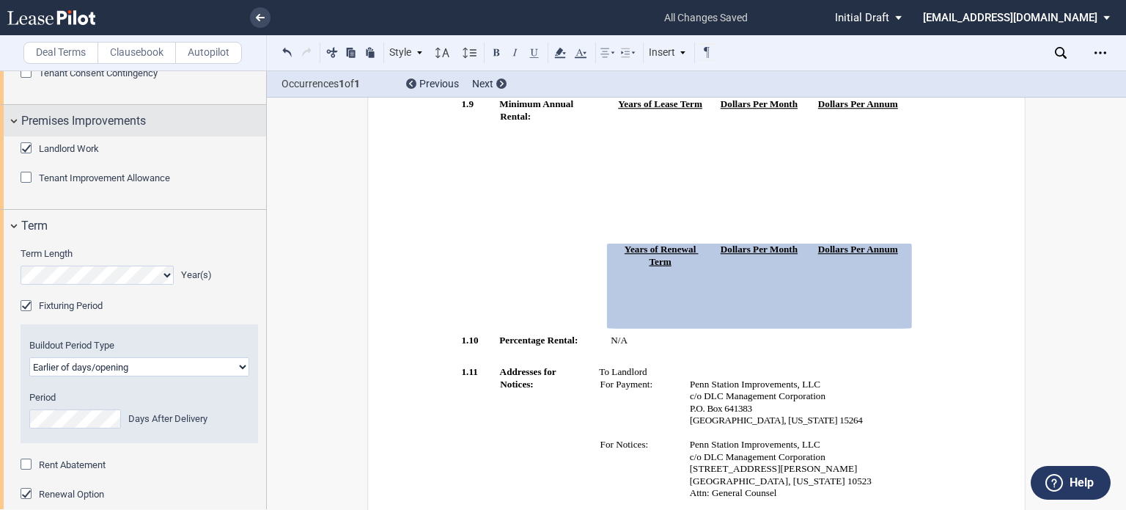
scroll to position [1219, 0]
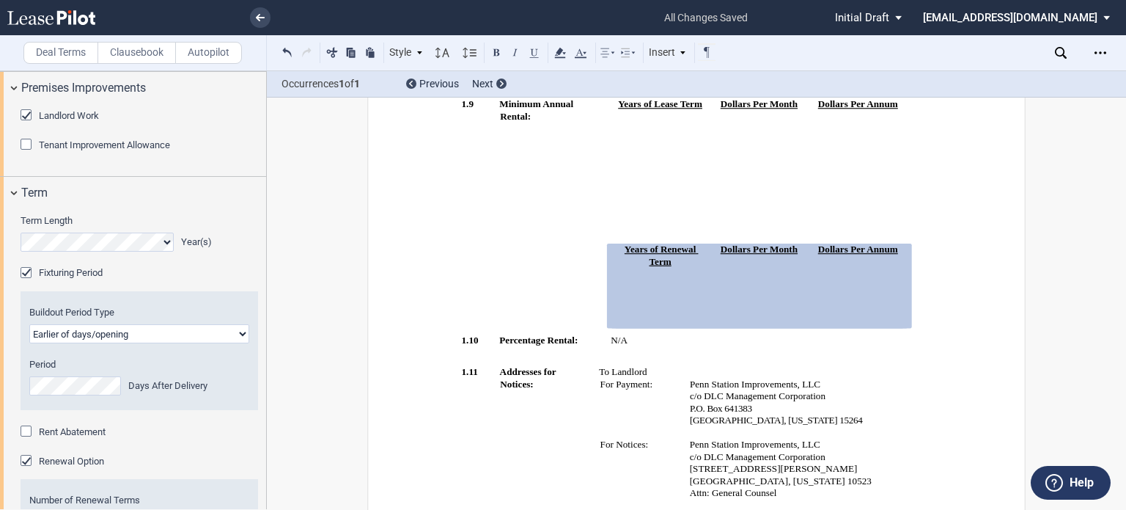
drag, startPoint x: 217, startPoint y: 17, endPoint x: 243, endPoint y: 4, distance: 28.5
click at [217, 17] on li at bounding box center [210, 17] width 120 height 35
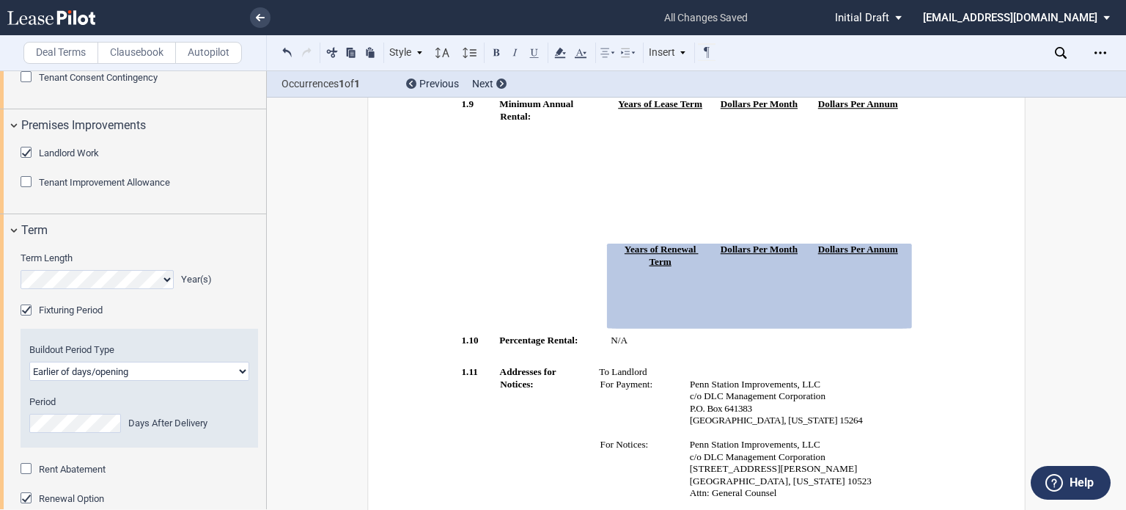
scroll to position [1145, 0]
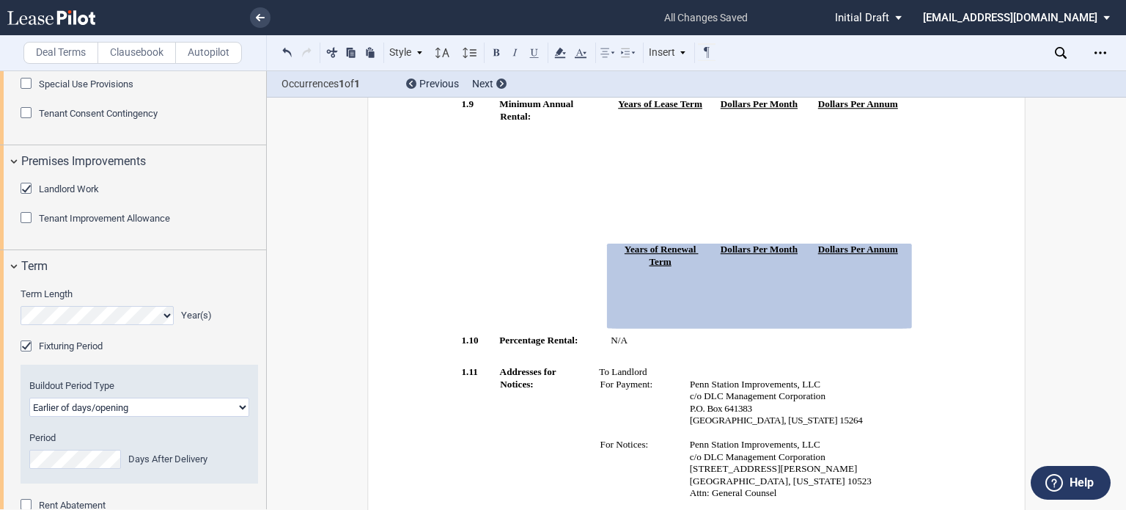
click at [210, 25] on label "Choose File" at bounding box center [221, 14] width 73 height 21
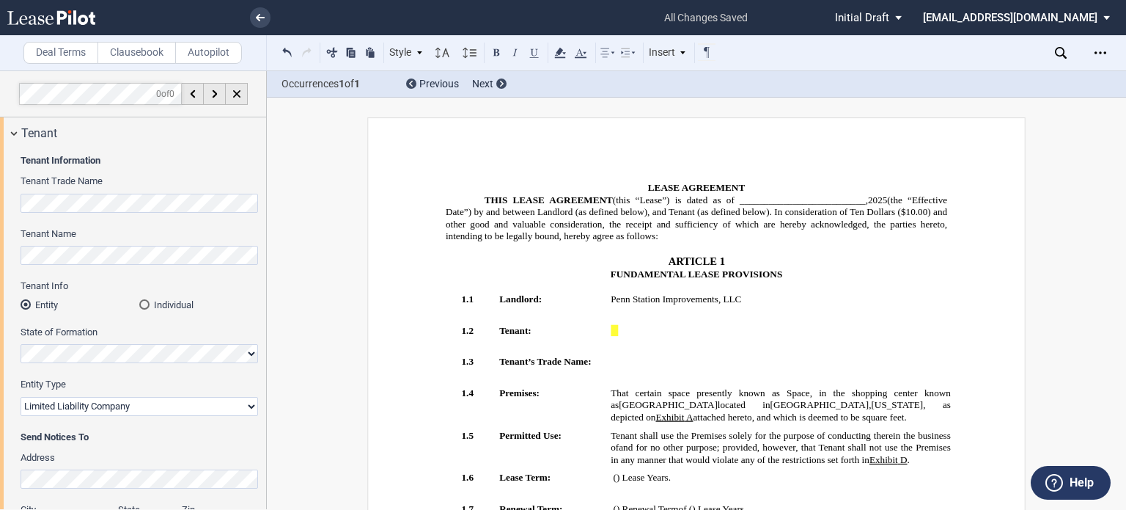
select select "limited liability company"
select select "earlier of days"
select select "number:5"
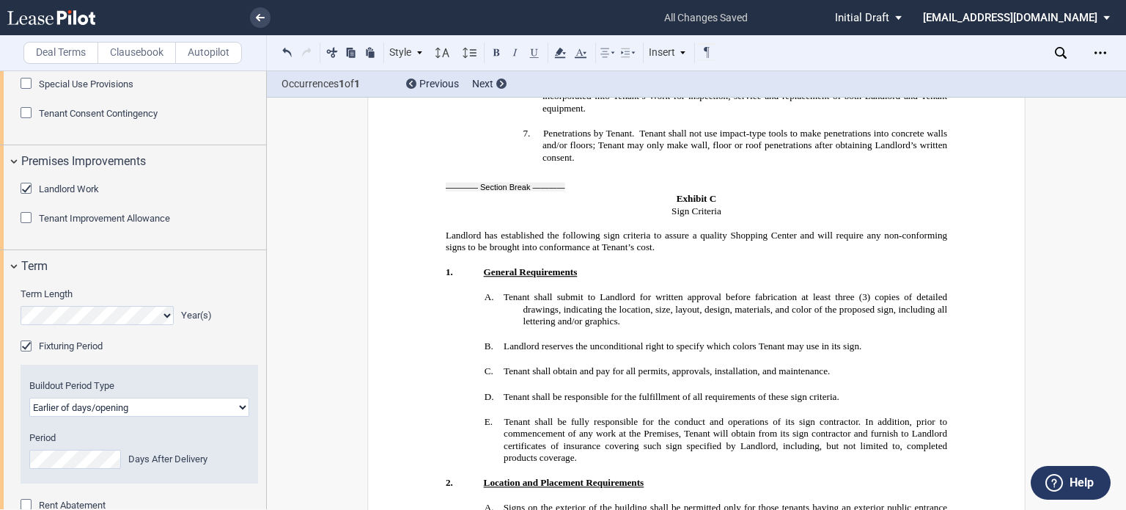
click at [215, 23] on label "Choose File" at bounding box center [221, 13] width 73 height 21
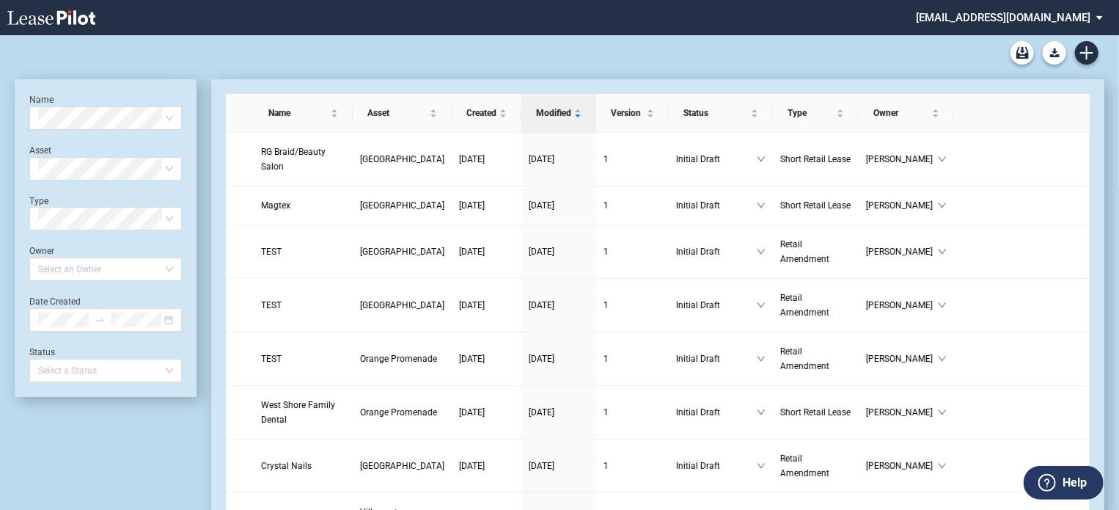
click at [279, 62] on div "DLC Blank Long Form DLC Blank Short Form DLC Amendment Blank Form" at bounding box center [560, 52] width 1090 height 35
click at [992, 310] on link at bounding box center [1001, 305] width 19 height 10
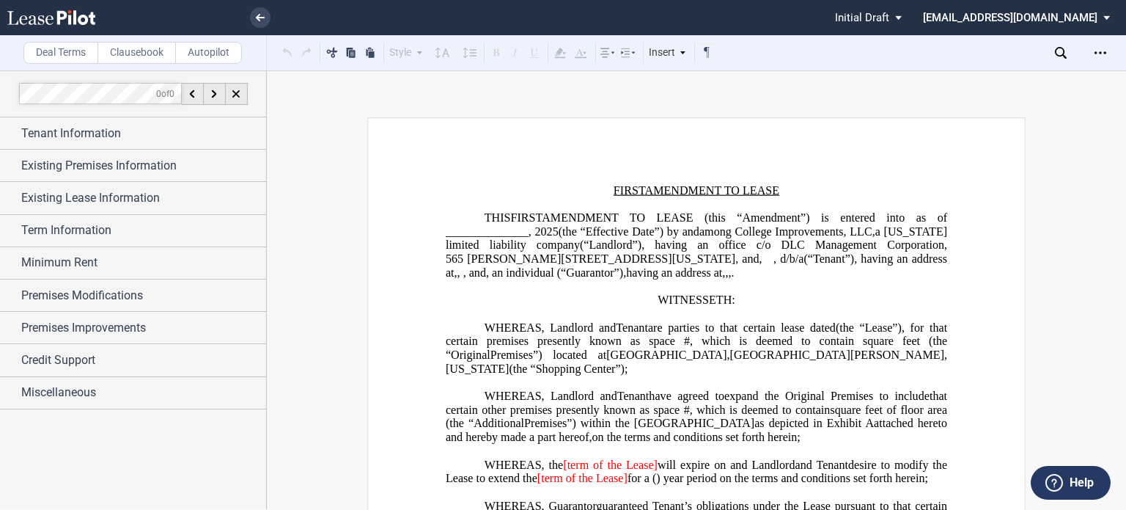
click at [264, 23] on link at bounding box center [260, 17] width 21 height 21
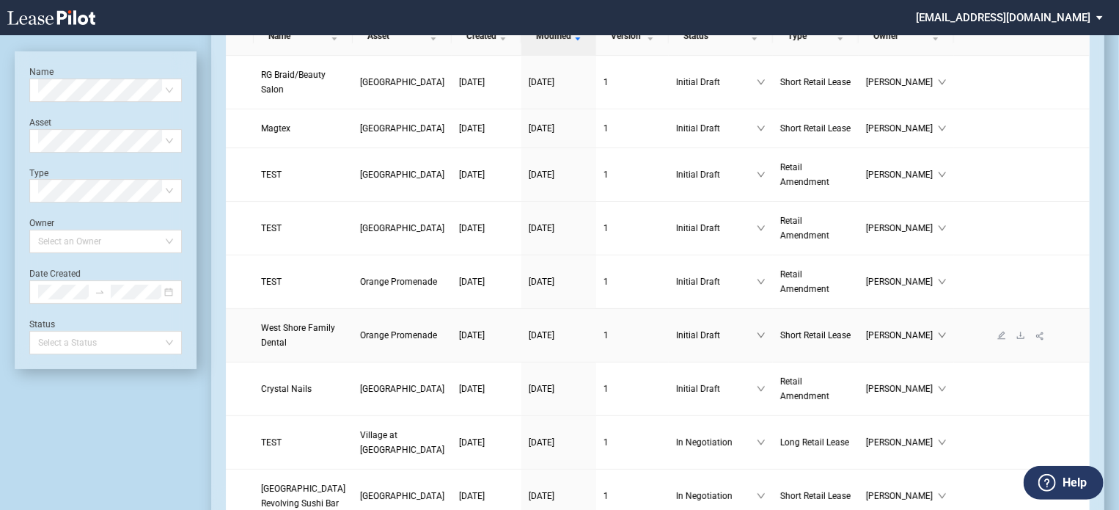
scroll to position [220, 0]
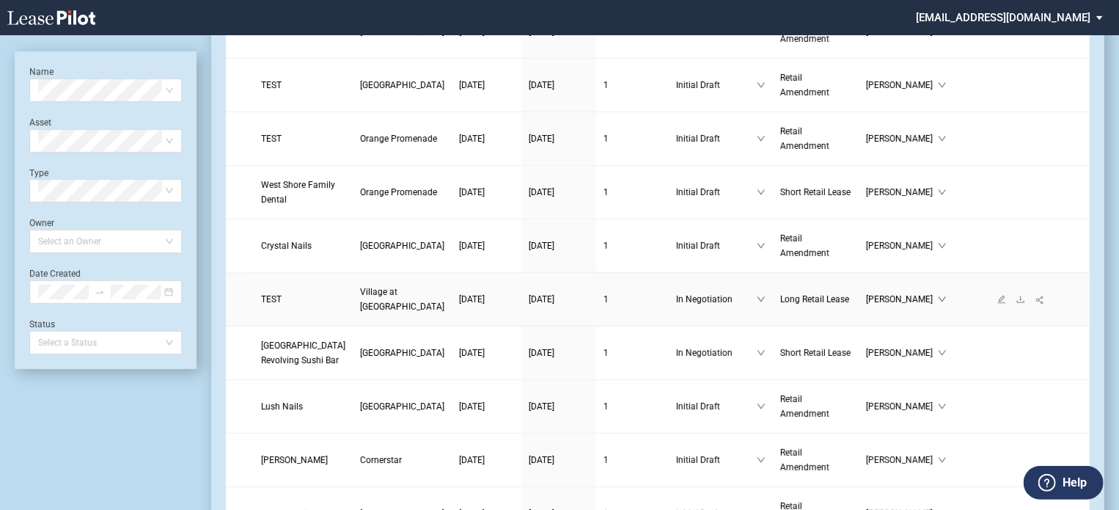
click at [992, 304] on link at bounding box center [1001, 299] width 19 height 10
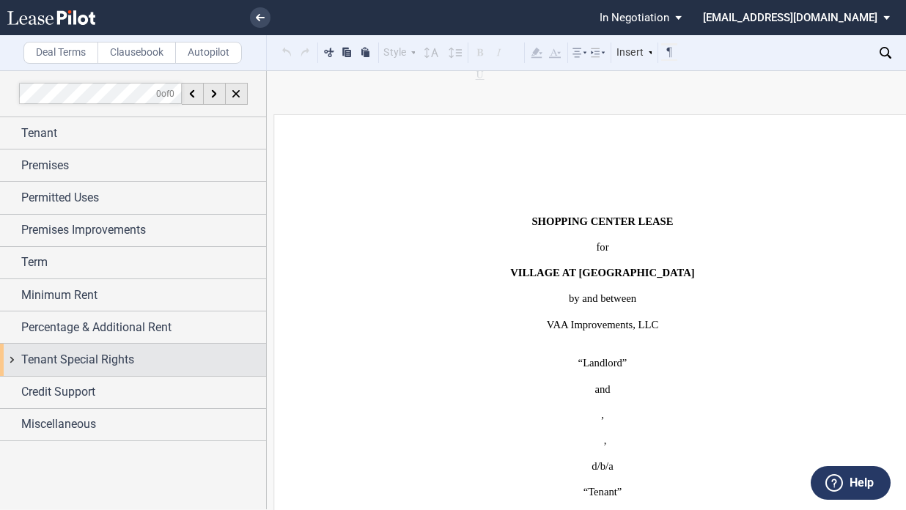
click at [7, 356] on div "Tenant Special Rights" at bounding box center [133, 360] width 266 height 32
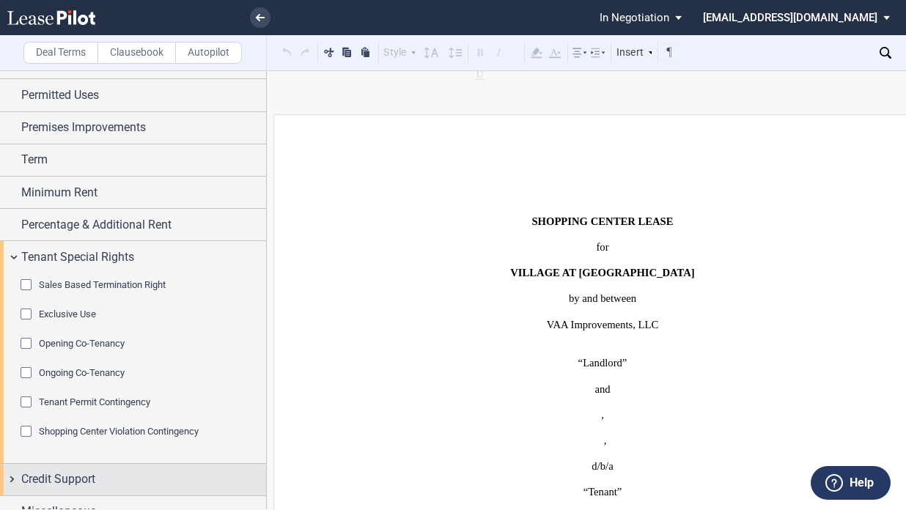
scroll to position [120, 0]
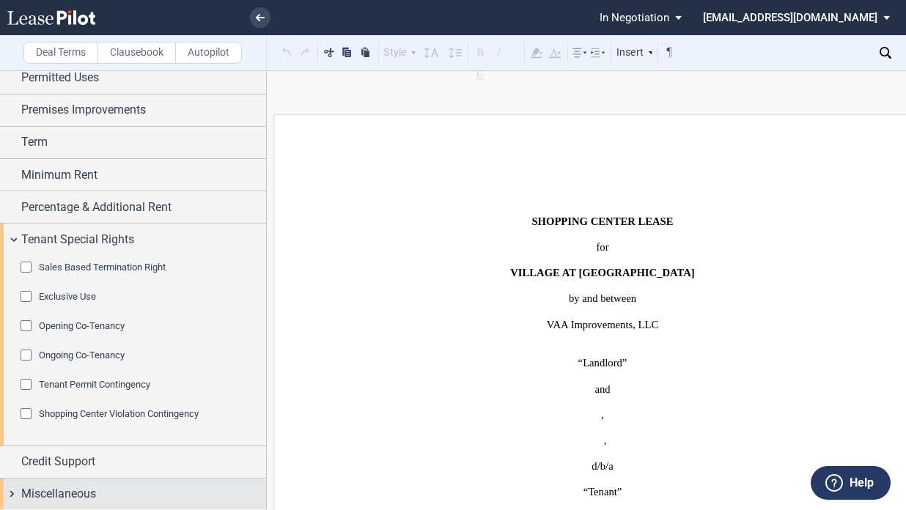
click at [12, 488] on div "Miscellaneous" at bounding box center [133, 495] width 266 height 32
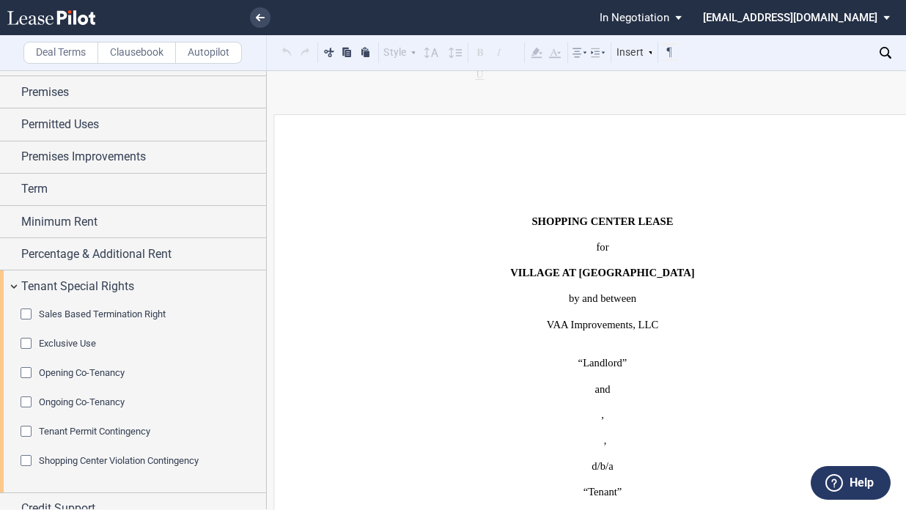
scroll to position [0, 0]
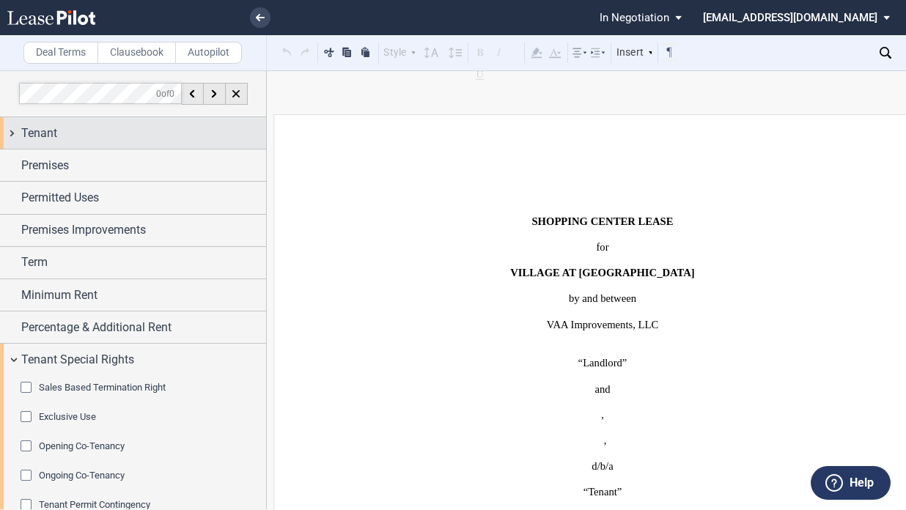
click at [43, 131] on span "Tenant" at bounding box center [39, 134] width 36 height 18
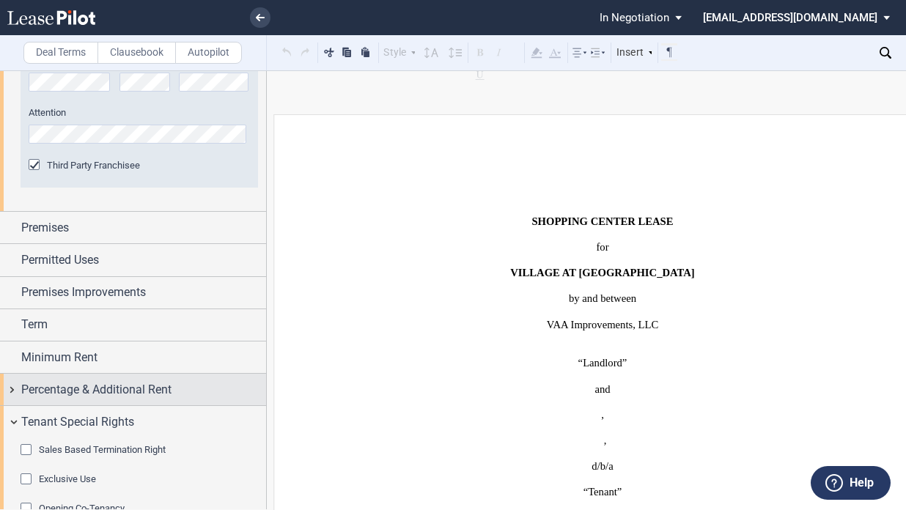
scroll to position [807, 0]
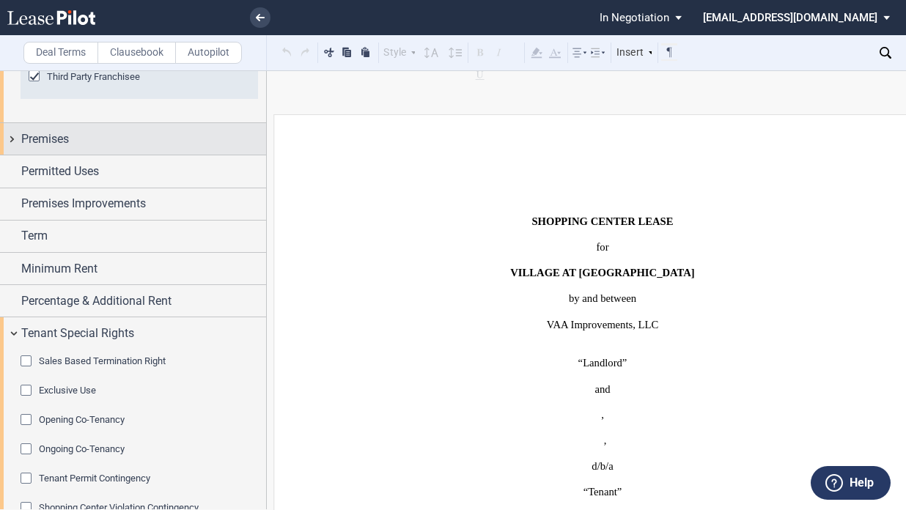
click at [103, 143] on div "Premises" at bounding box center [143, 140] width 245 height 18
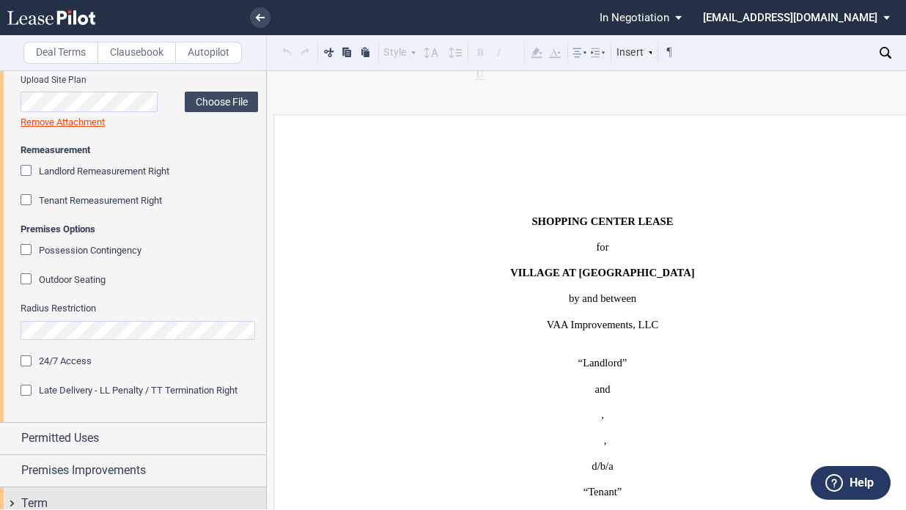
scroll to position [1173, 0]
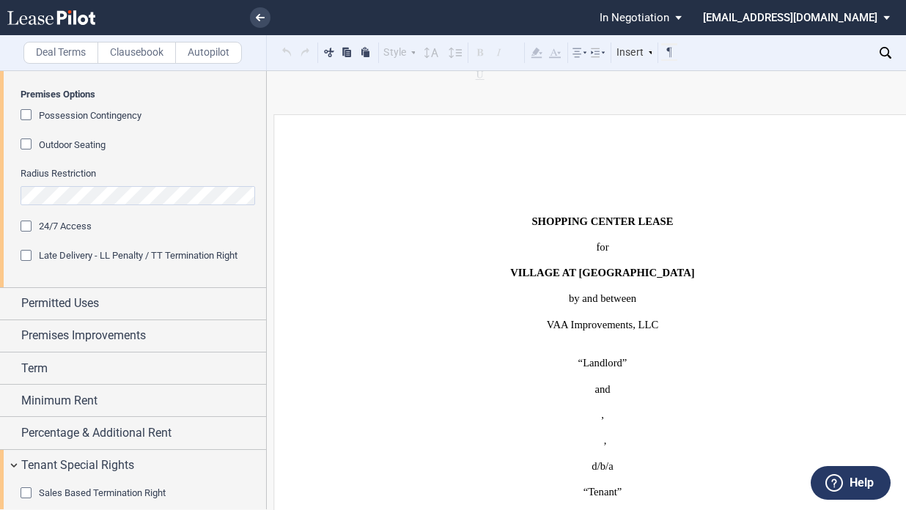
click at [29, 228] on div "24/7 Access" at bounding box center [28, 228] width 15 height 15
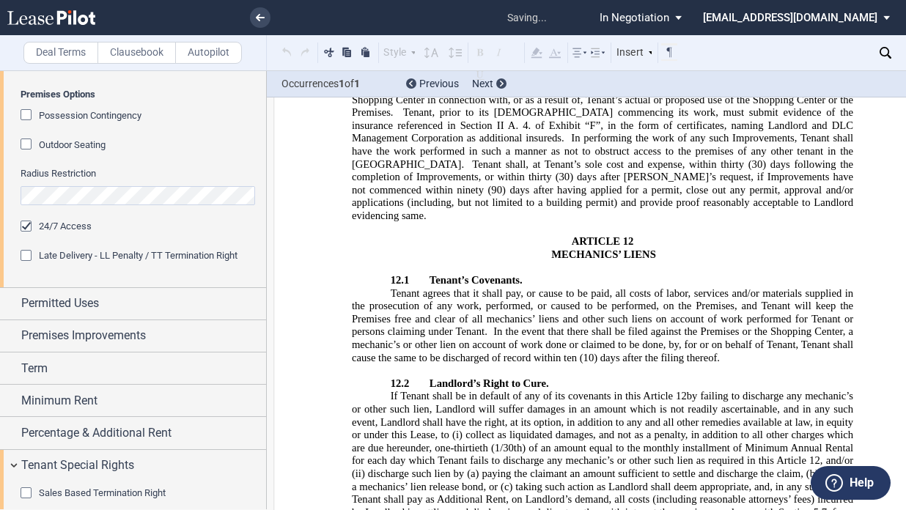
scroll to position [14678, 0]
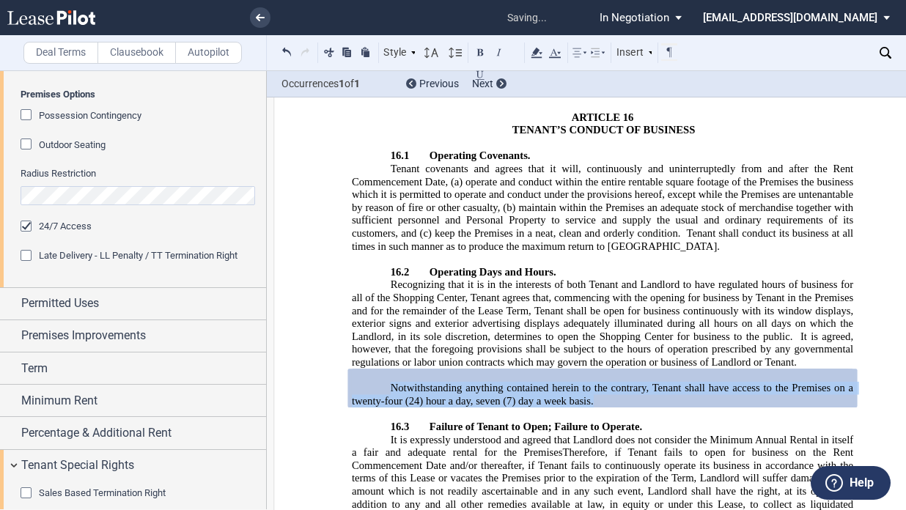
drag, startPoint x: 384, startPoint y: 246, endPoint x: 594, endPoint y: 262, distance: 210.3
click at [594, 382] on p "Notwithstanding anything contained herein to the contrary, Tenant shall have ac…" at bounding box center [603, 395] width 502 height 26
click at [364, 447] on span "Therefore, if Tenant fails to open for business on the Rent Commencement Date a…" at bounding box center [604, 498] width 504 height 103
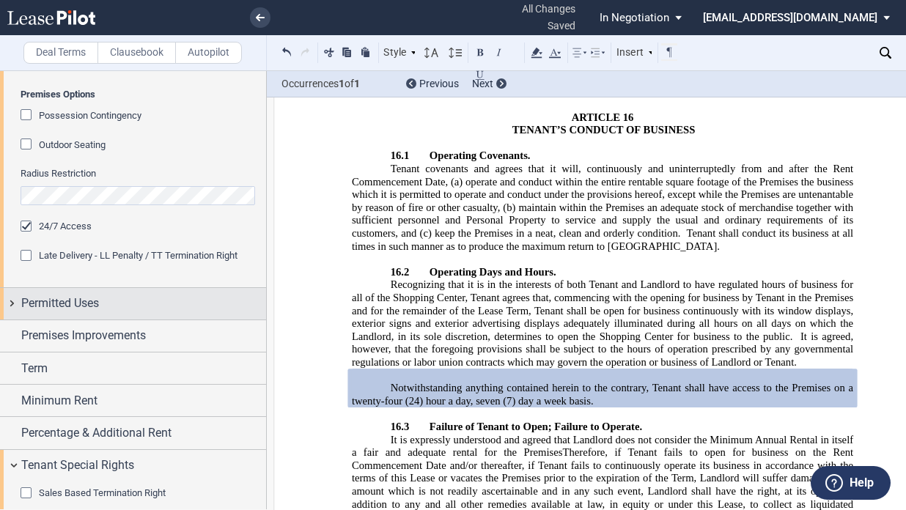
click at [109, 306] on div "Permitted Uses" at bounding box center [143, 304] width 245 height 18
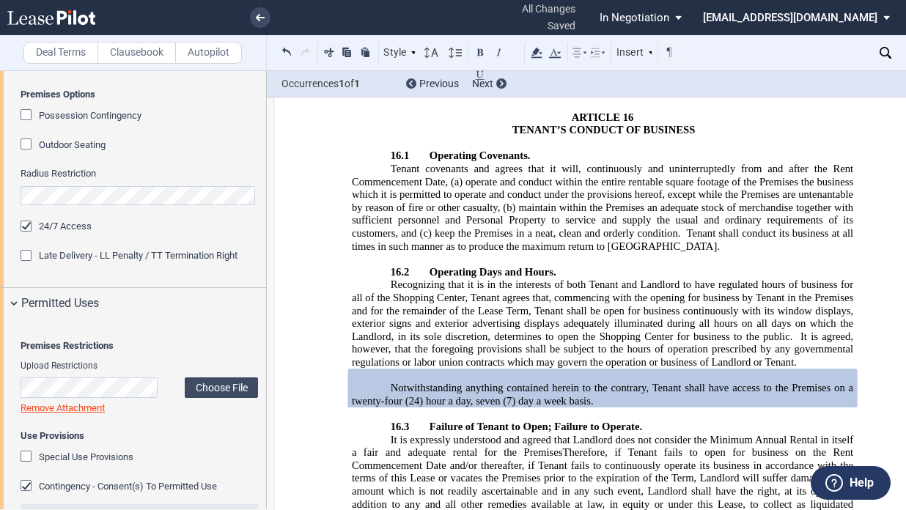
scroll to position [1320, 0]
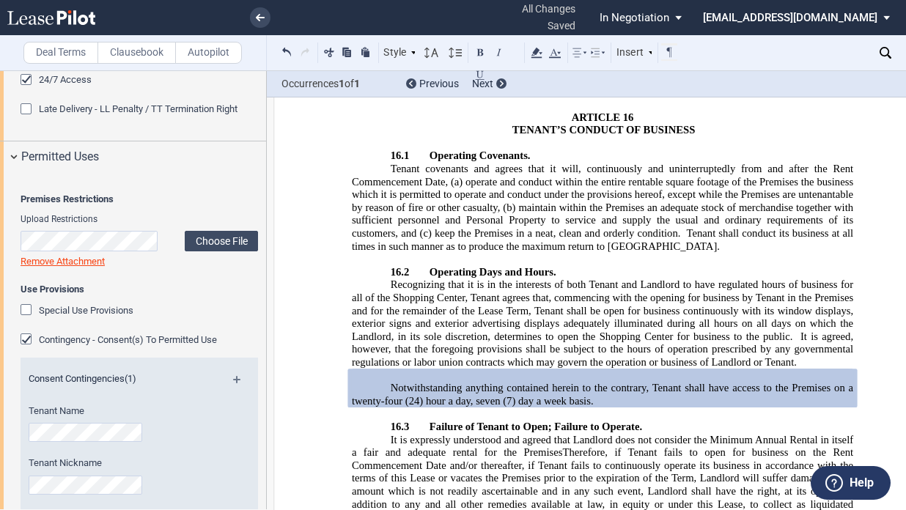
click at [23, 319] on div "Special Use Provisions" at bounding box center [28, 311] width 15 height 15
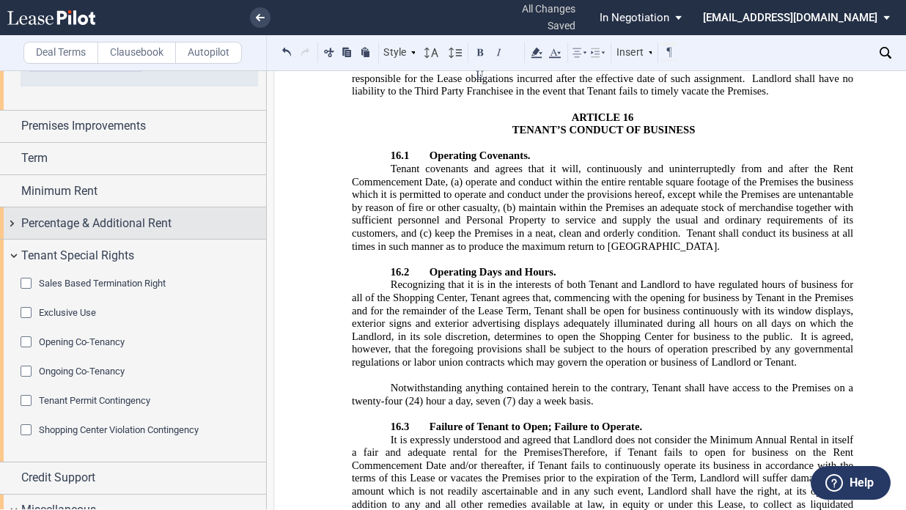
scroll to position [2053, 0]
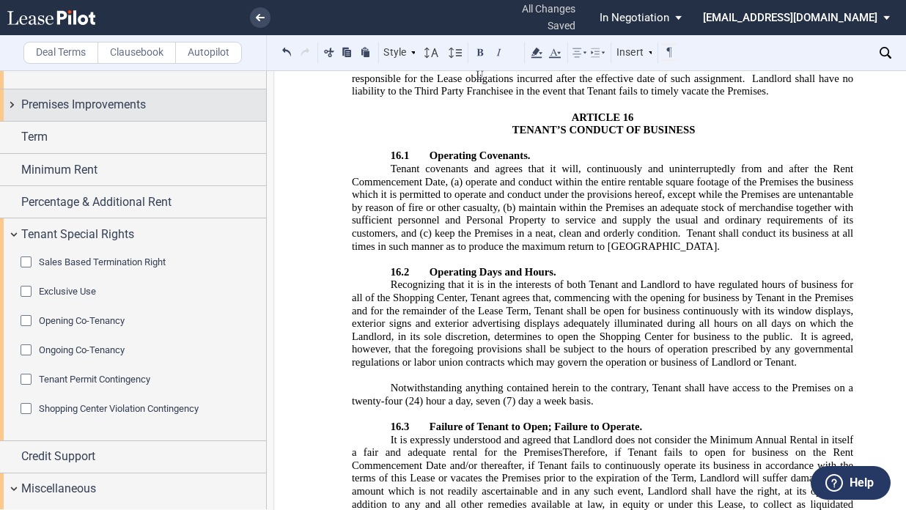
click at [117, 114] on span "Premises Improvements" at bounding box center [83, 105] width 125 height 18
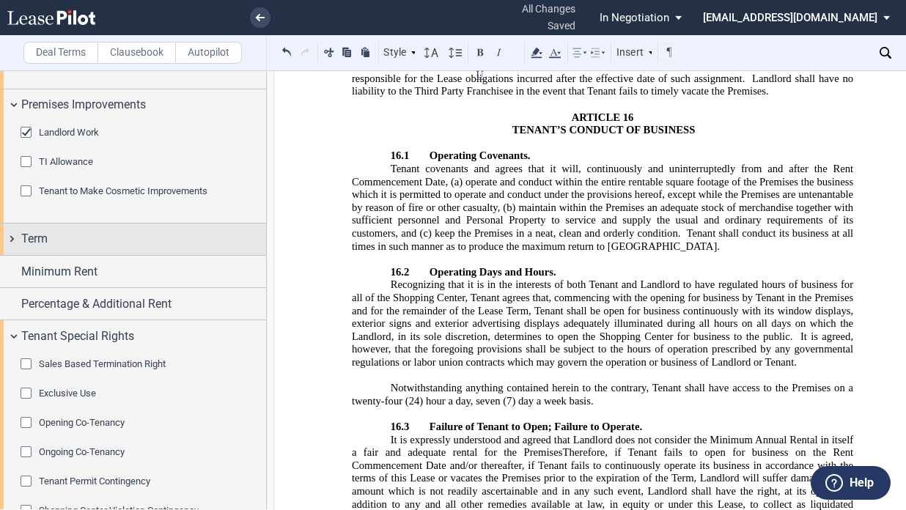
click at [67, 248] on div "Term" at bounding box center [143, 239] width 245 height 18
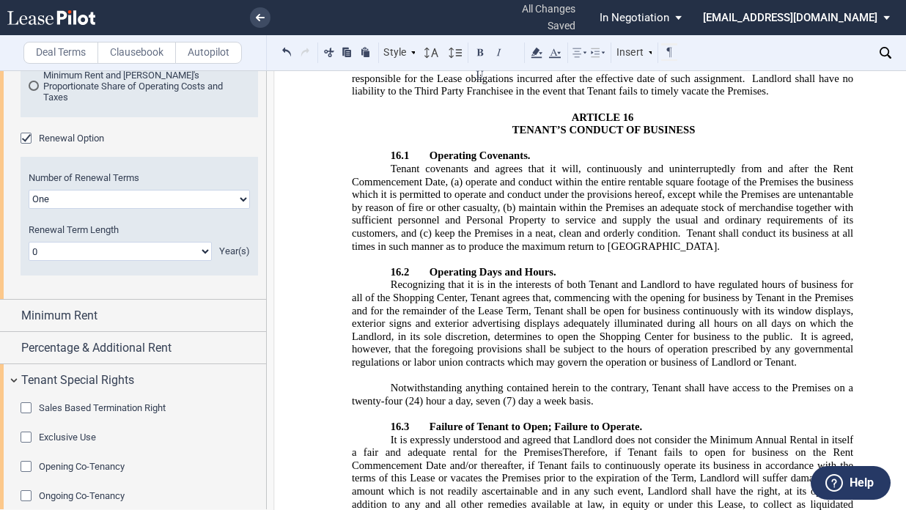
scroll to position [2493, 0]
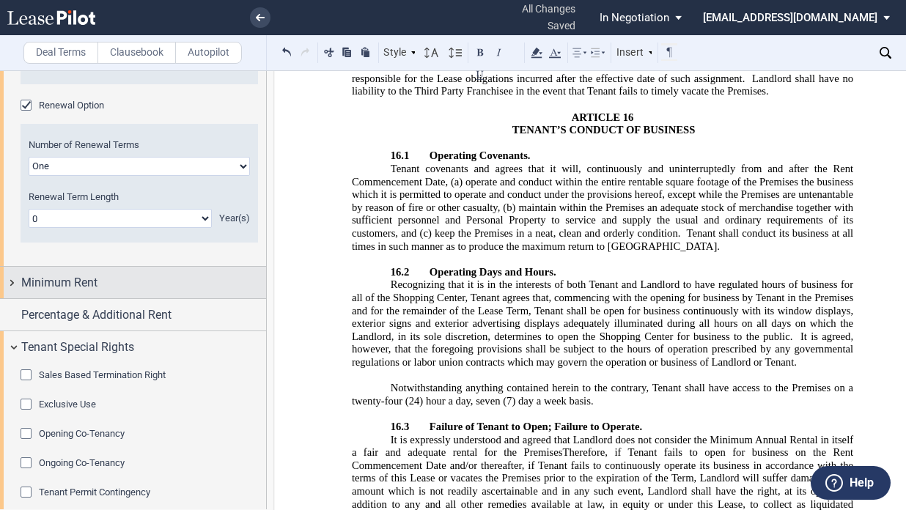
click at [83, 292] on span "Minimum Rent" at bounding box center [59, 283] width 76 height 18
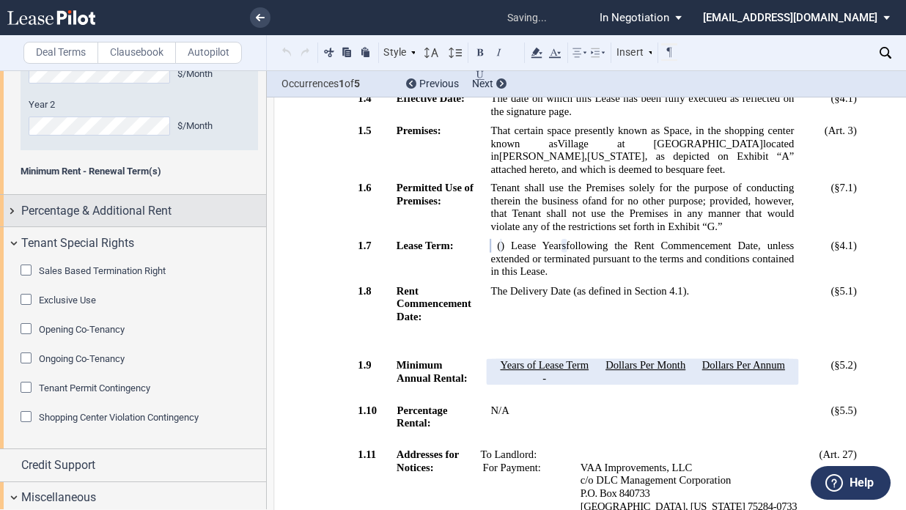
scroll to position [2786, 0]
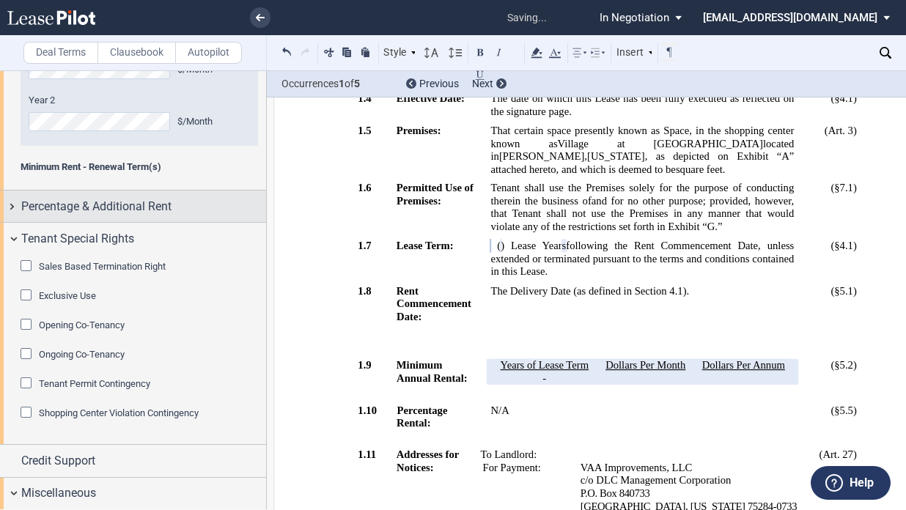
click at [144, 222] on div "Percentage & Additional Rent" at bounding box center [133, 207] width 266 height 32
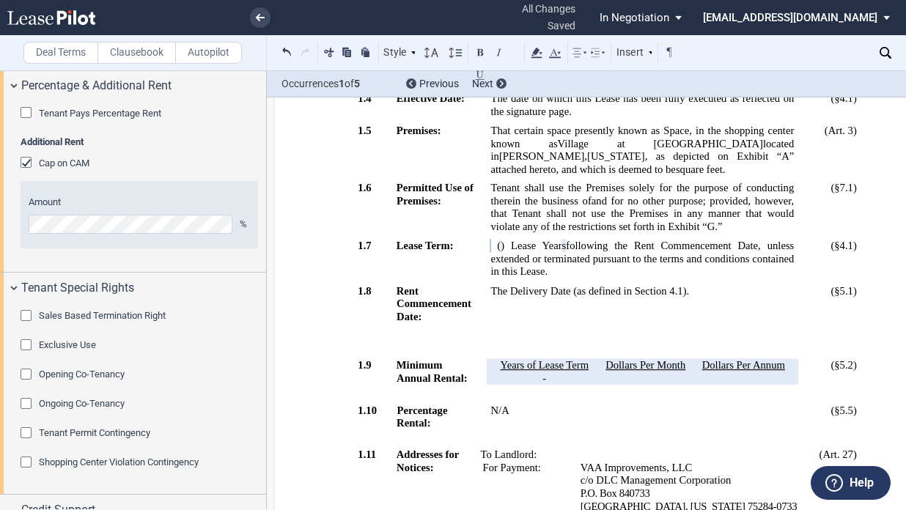
scroll to position [3080, 0]
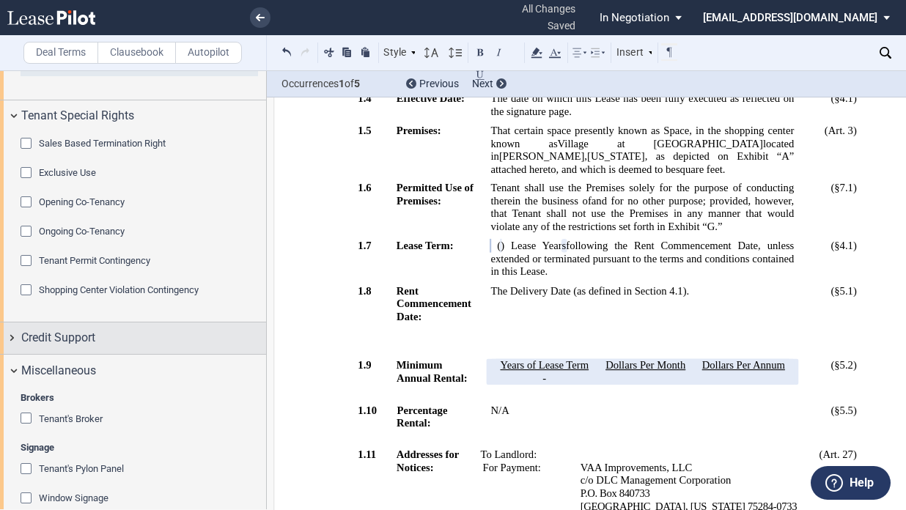
click at [98, 347] on div "Credit Support" at bounding box center [143, 338] width 245 height 18
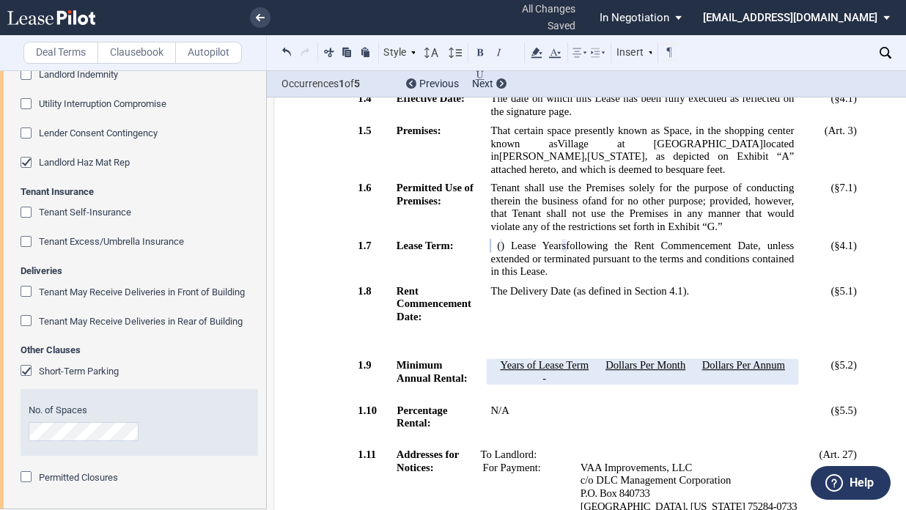
scroll to position [4010, 0]
